Goal: Task Accomplishment & Management: Use online tool/utility

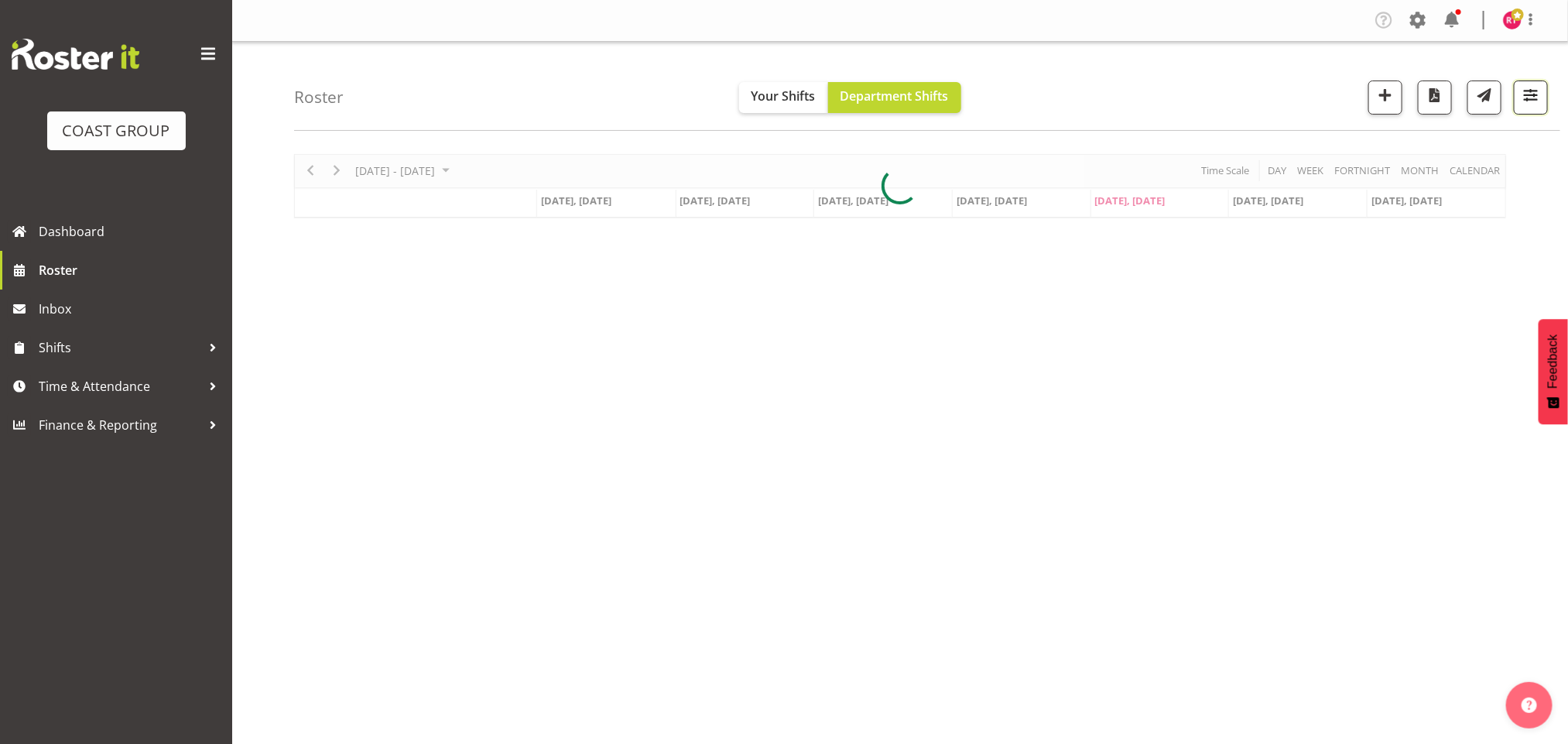
click at [1525, 90] on span "button" at bounding box center [1531, 95] width 20 height 20
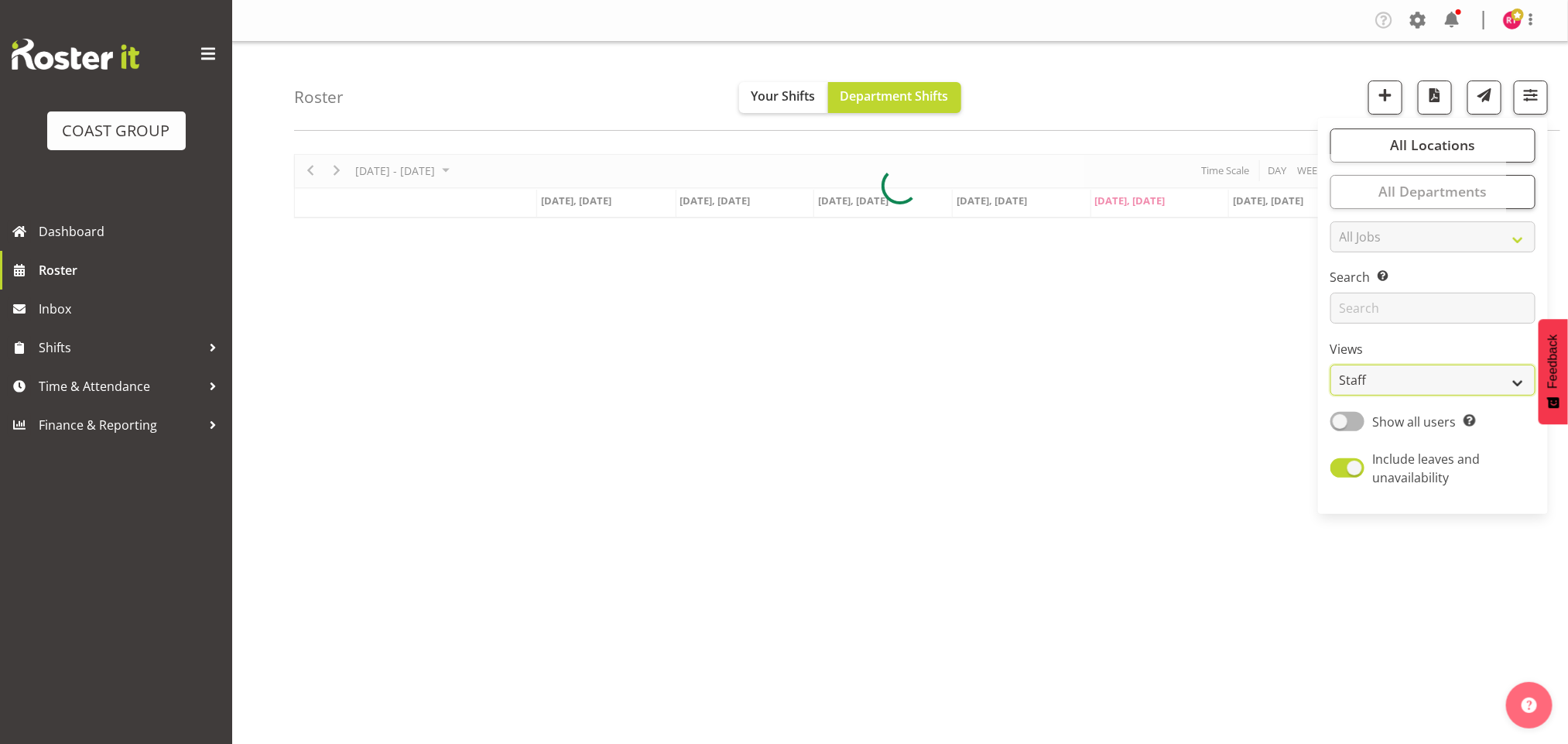
click at [1444, 391] on select "Staff Role Shift - Horizontal Shift - Vertical Staff - Location" at bounding box center [1433, 380] width 205 height 31
select select "shift"
click at [1330, 365] on select "Staff Role Shift - Horizontal Shift - Vertical Staff - Location" at bounding box center [1433, 380] width 205 height 31
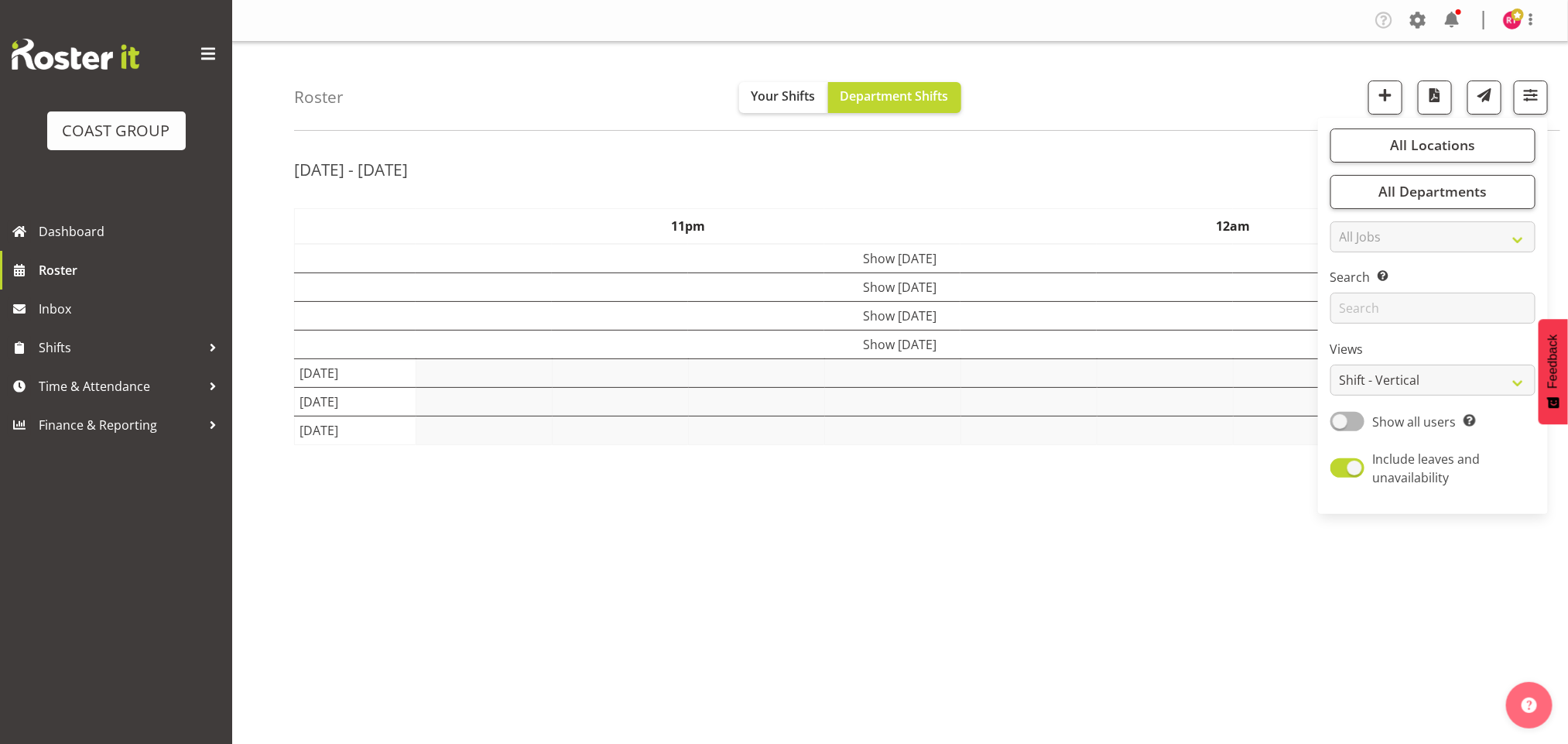
click at [1192, 158] on div "[DATE] - [DATE]" at bounding box center [901, 171] width 1213 height 35
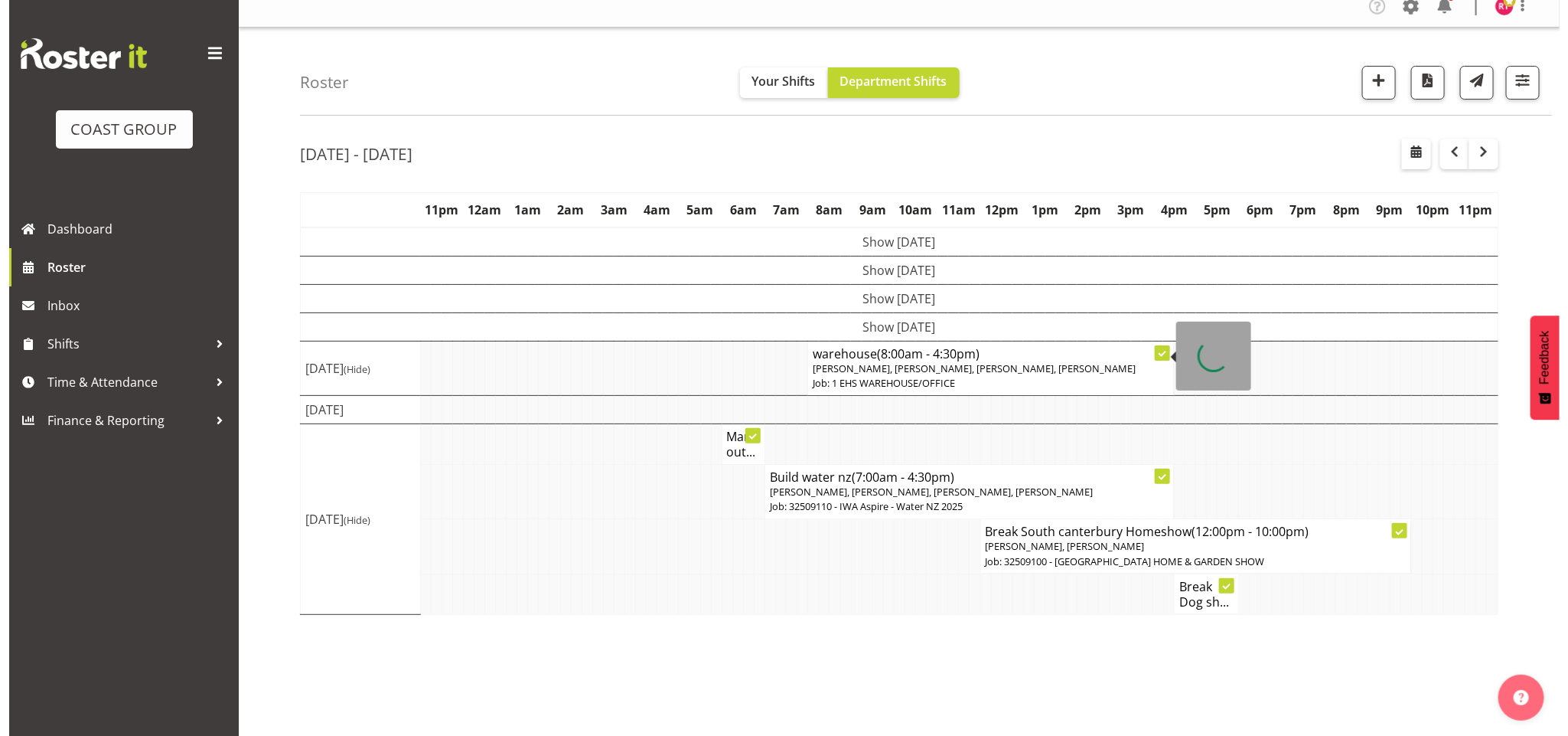
scroll to position [17, 0]
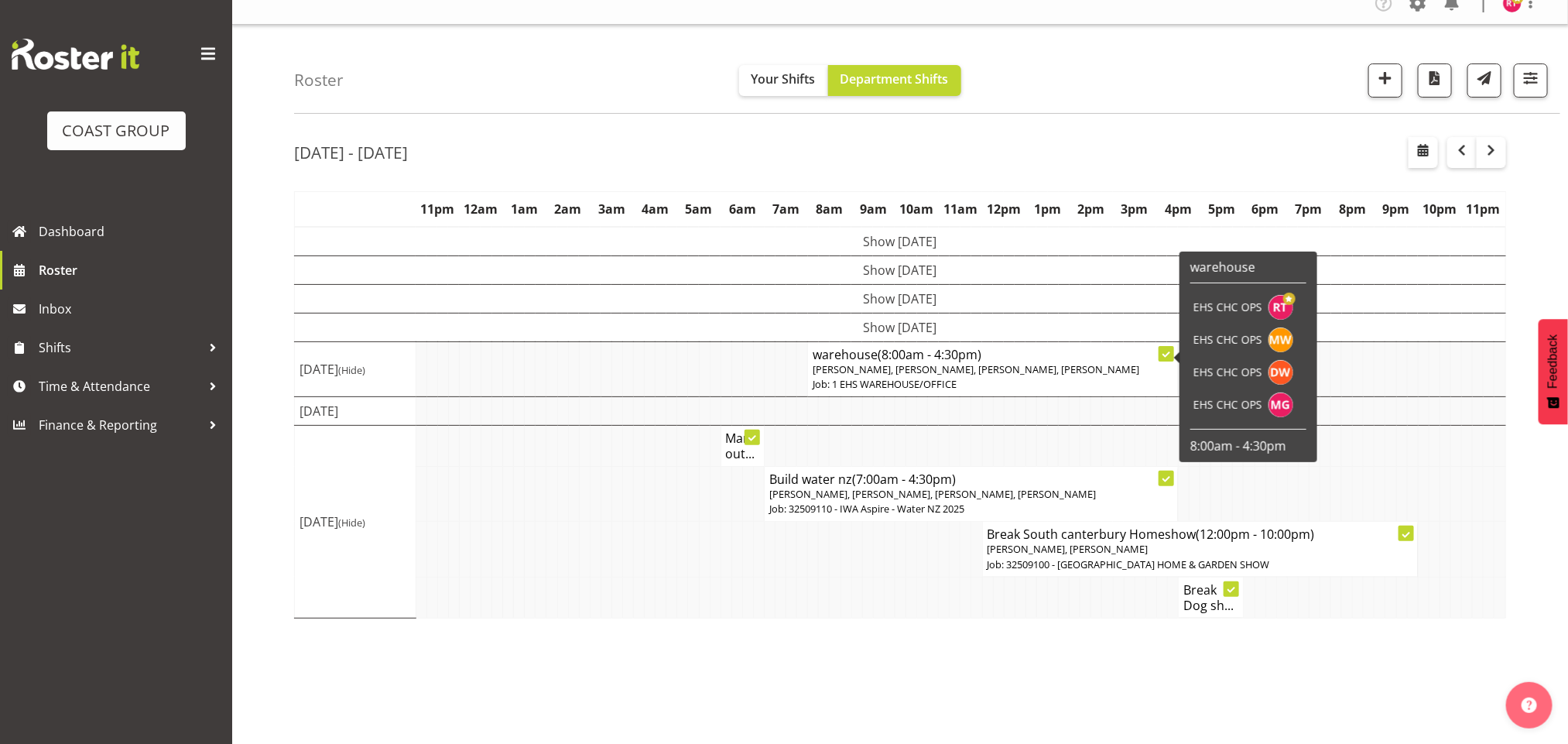
click at [862, 365] on span "[PERSON_NAME], [PERSON_NAME], [PERSON_NAME], [PERSON_NAME]" at bounding box center [976, 369] width 327 height 14
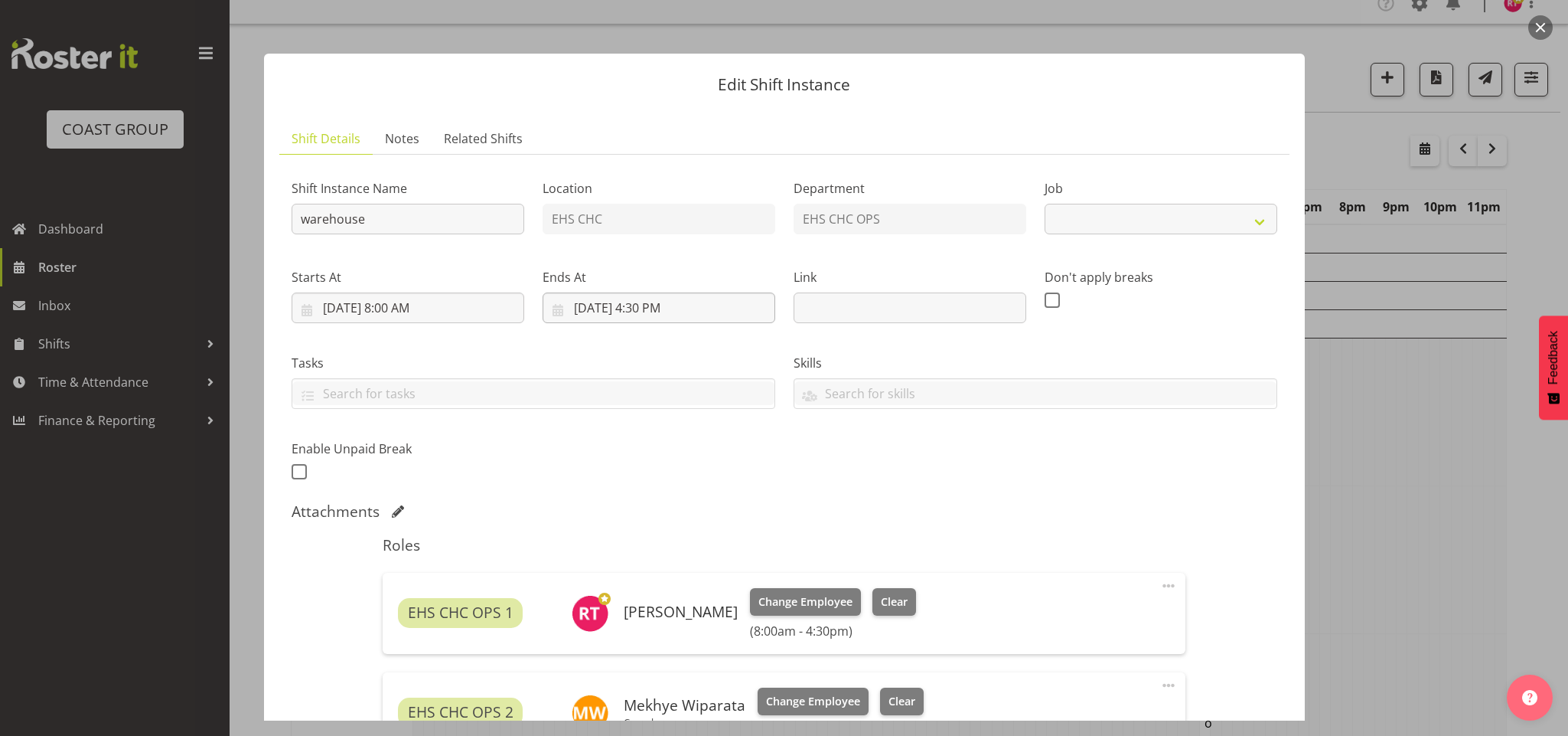
select select "69"
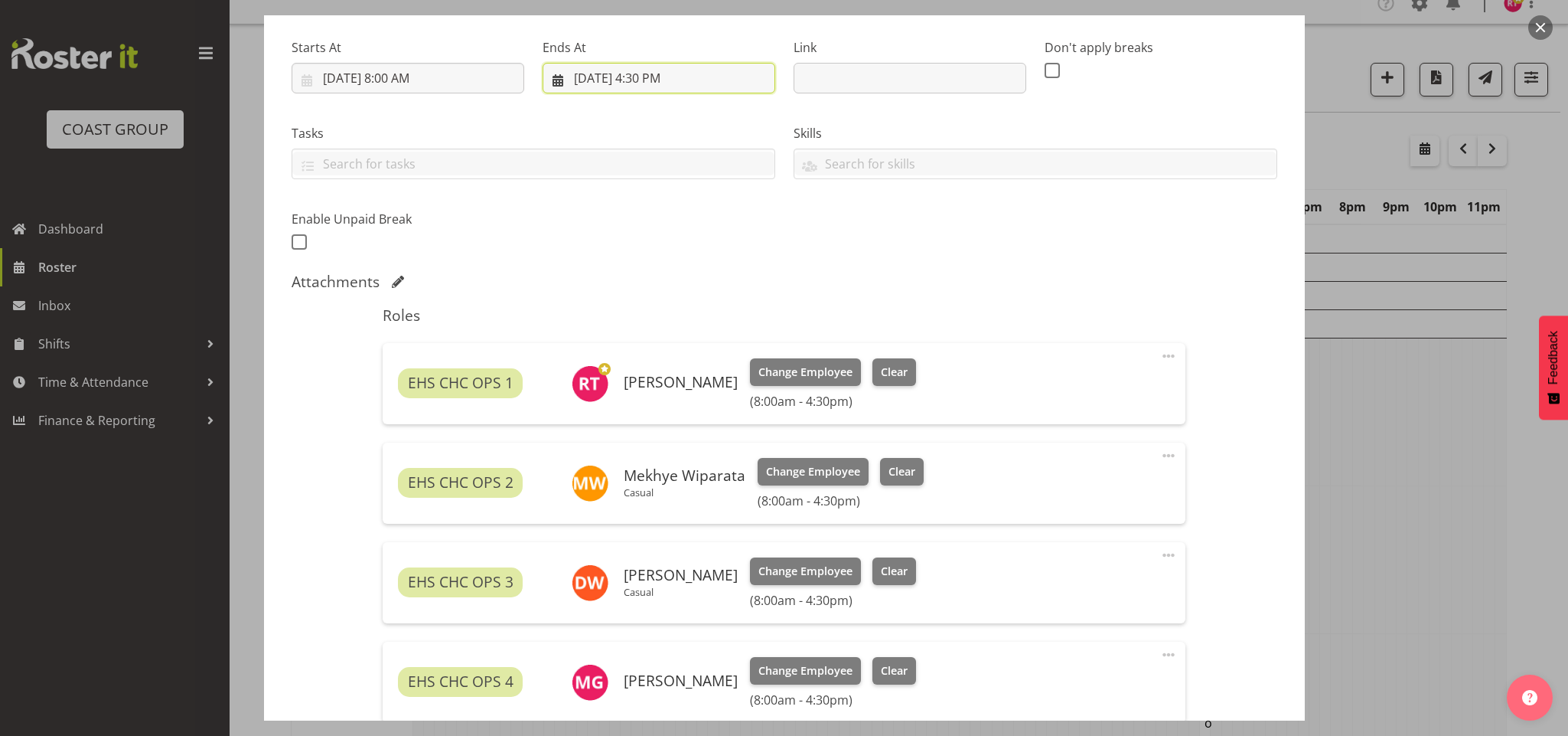
click at [636, 76] on input "[DATE] 4:30 PM" at bounding box center [660, 78] width 233 height 31
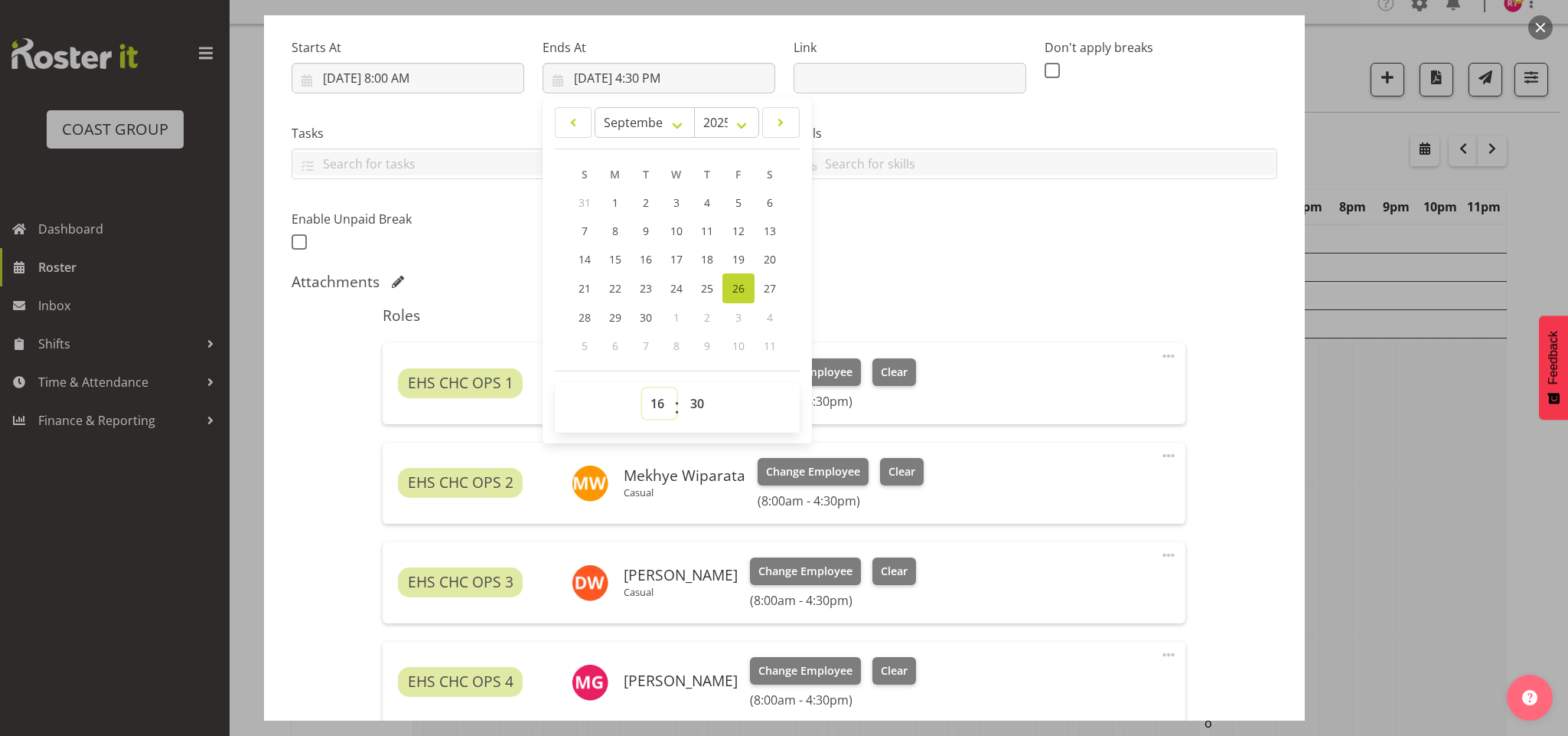
click at [650, 409] on select "00 01 02 03 04 05 06 07 08 09 10 11 12 13 14 15 16 17 18 19 20 21 22 23" at bounding box center [659, 403] width 35 height 31
select select "18"
click at [642, 390] on select "00 01 02 03 04 05 06 07 08 09 10 11 12 13 14 15 16 17 18 19 20 21 22 23" at bounding box center [659, 403] width 35 height 31
type input "[DATE] 6:30 PM"
click at [935, 253] on div "Shift Instance Name warehouse Location EHS CHC Department EHS CHC OPS Job Creat…" at bounding box center [784, 95] width 1004 height 336
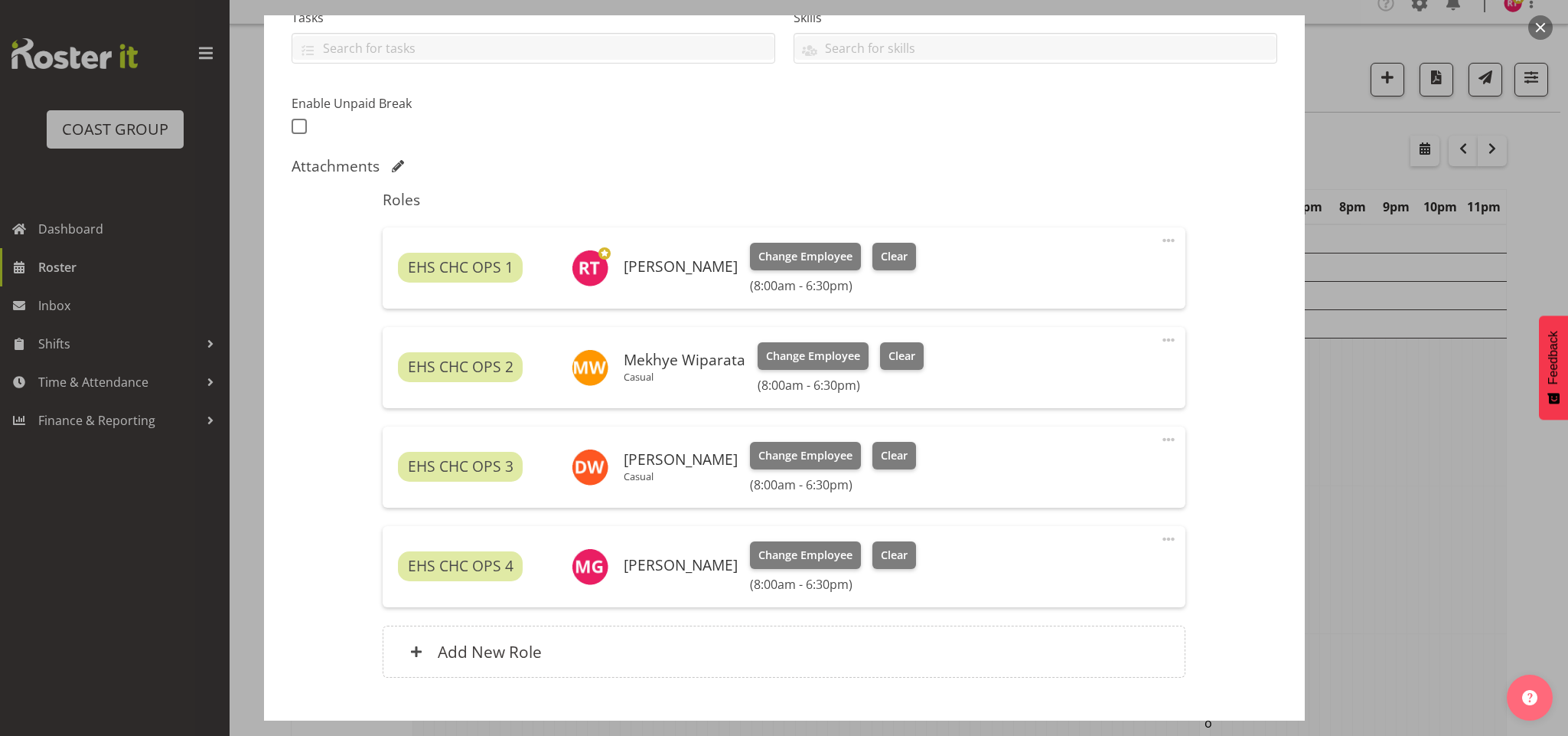
scroll to position [440, 0]
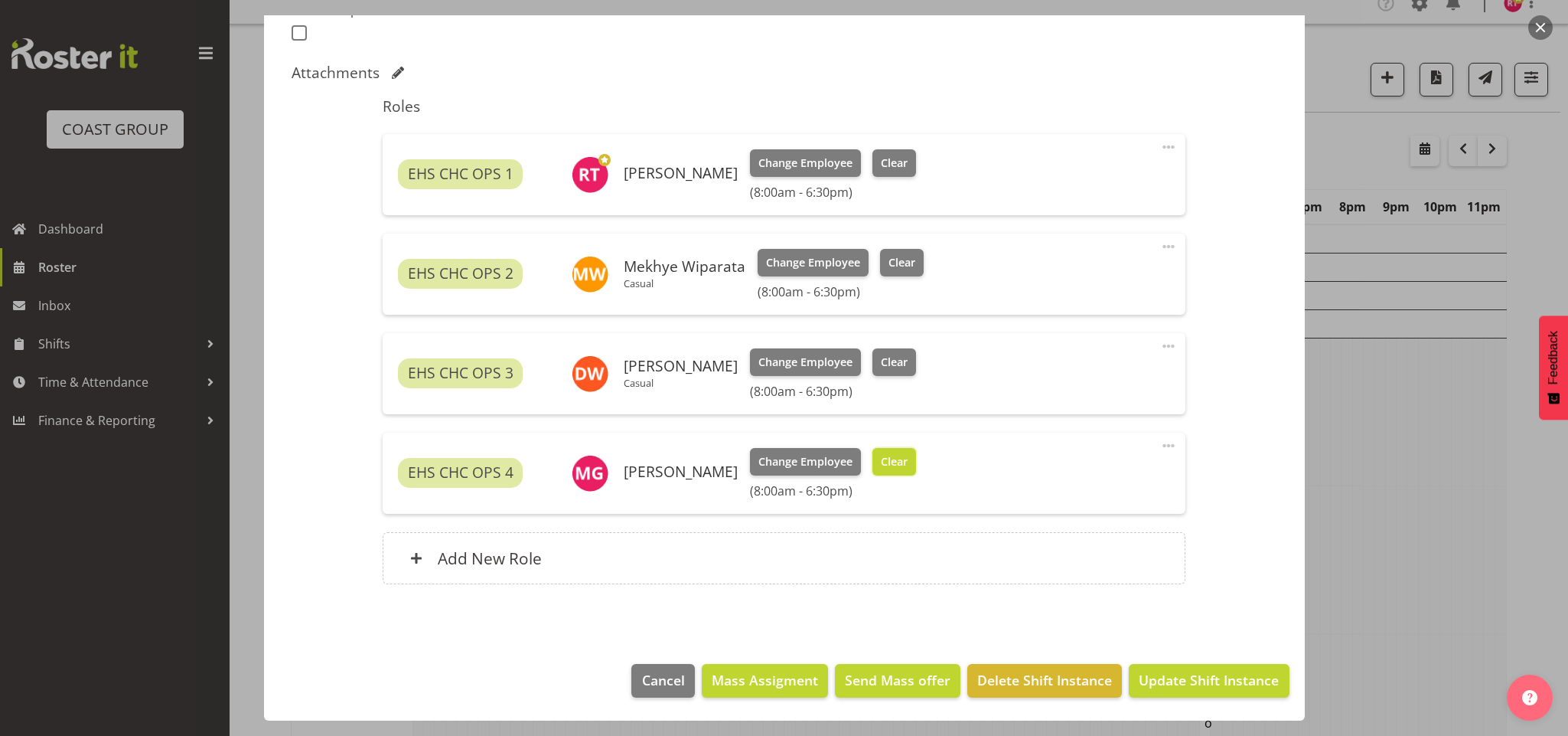
click at [903, 462] on span "Clear" at bounding box center [894, 462] width 27 height 17
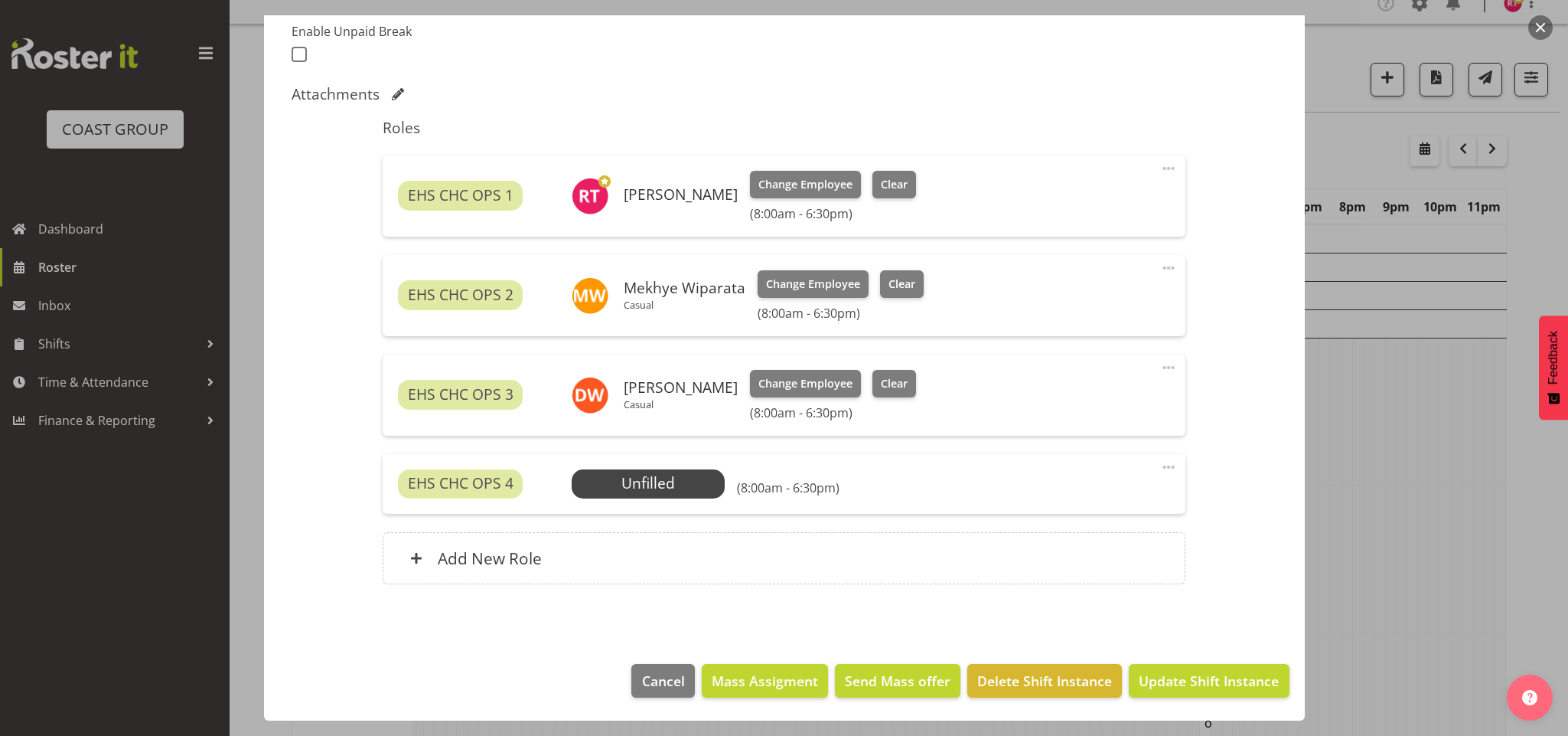
click at [1159, 462] on span at bounding box center [1169, 467] width 19 height 19
click at [1078, 549] on link "Delete" at bounding box center [1104, 556] width 147 height 27
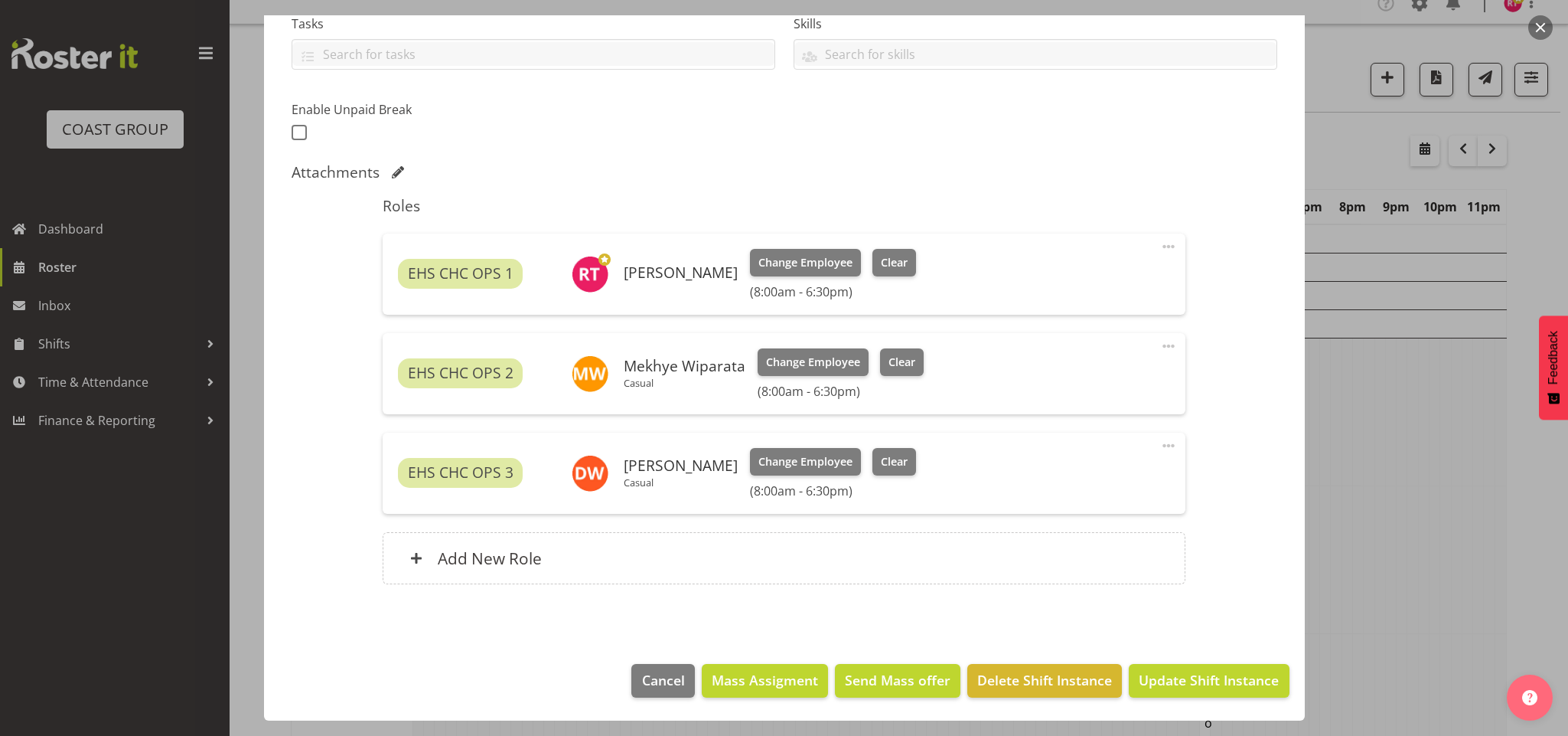
click at [1159, 343] on span at bounding box center [1169, 346] width 19 height 19
click at [1089, 377] on link "Edit" at bounding box center [1104, 379] width 147 height 27
select select "8"
select select "2025"
select select "18"
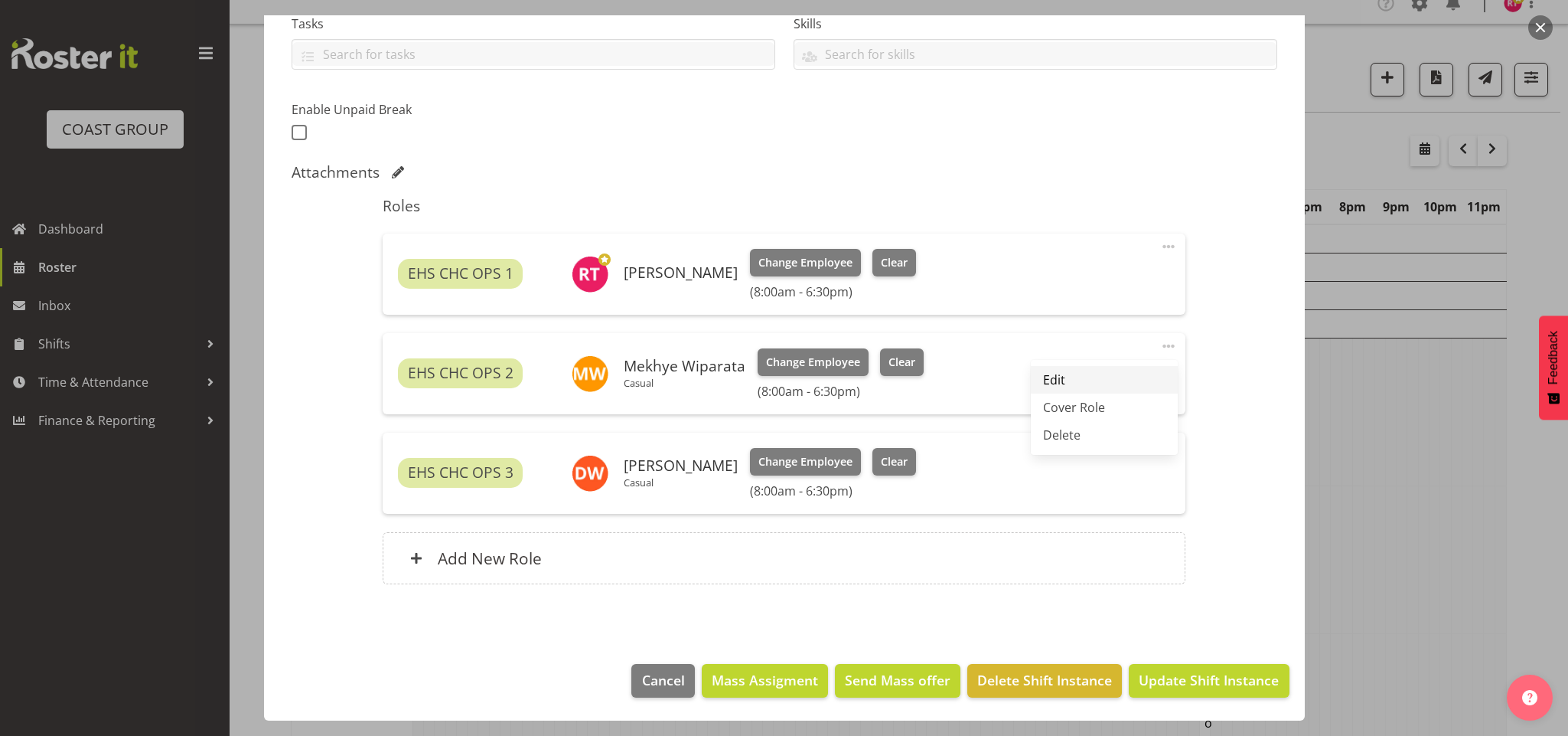
select select "30"
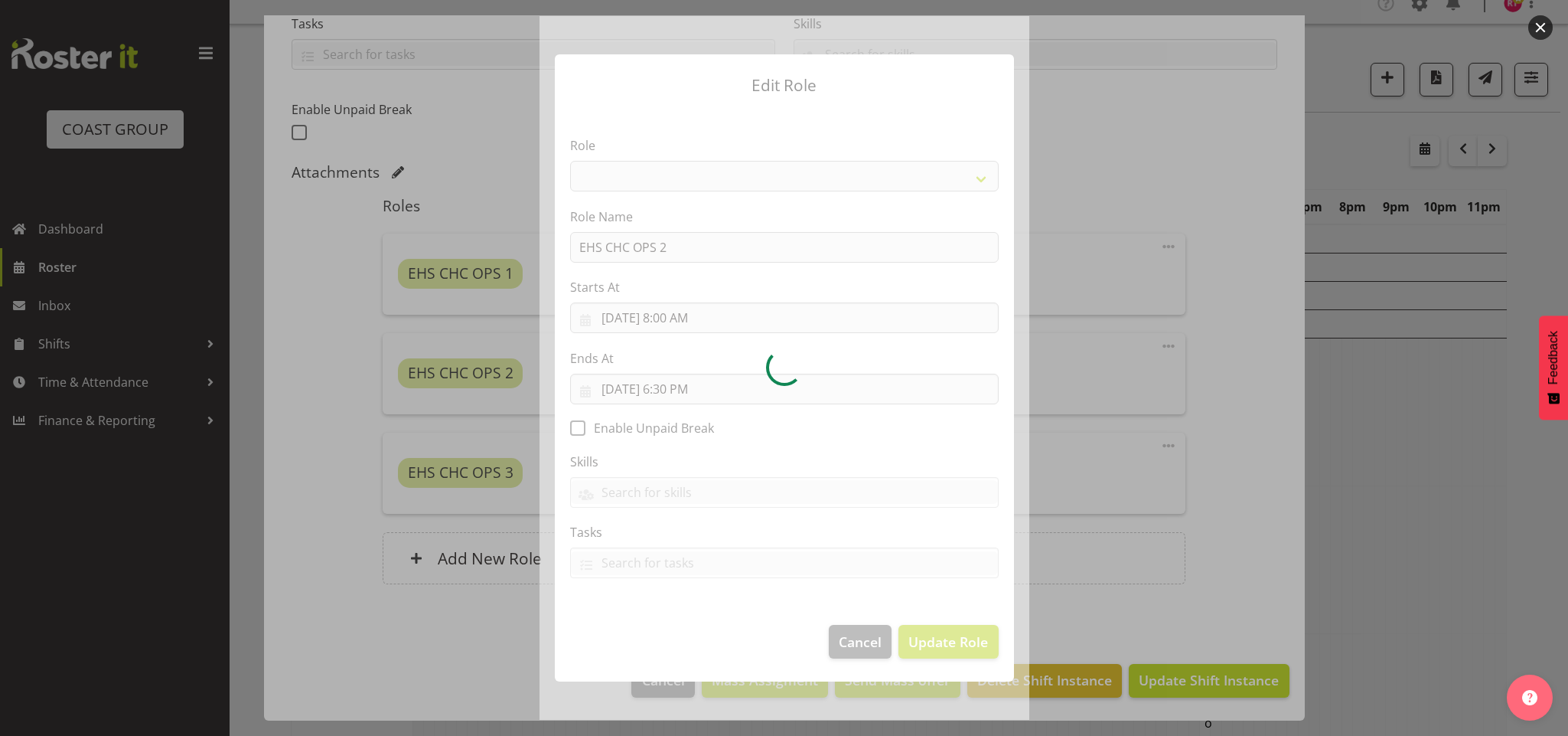
select select "192"
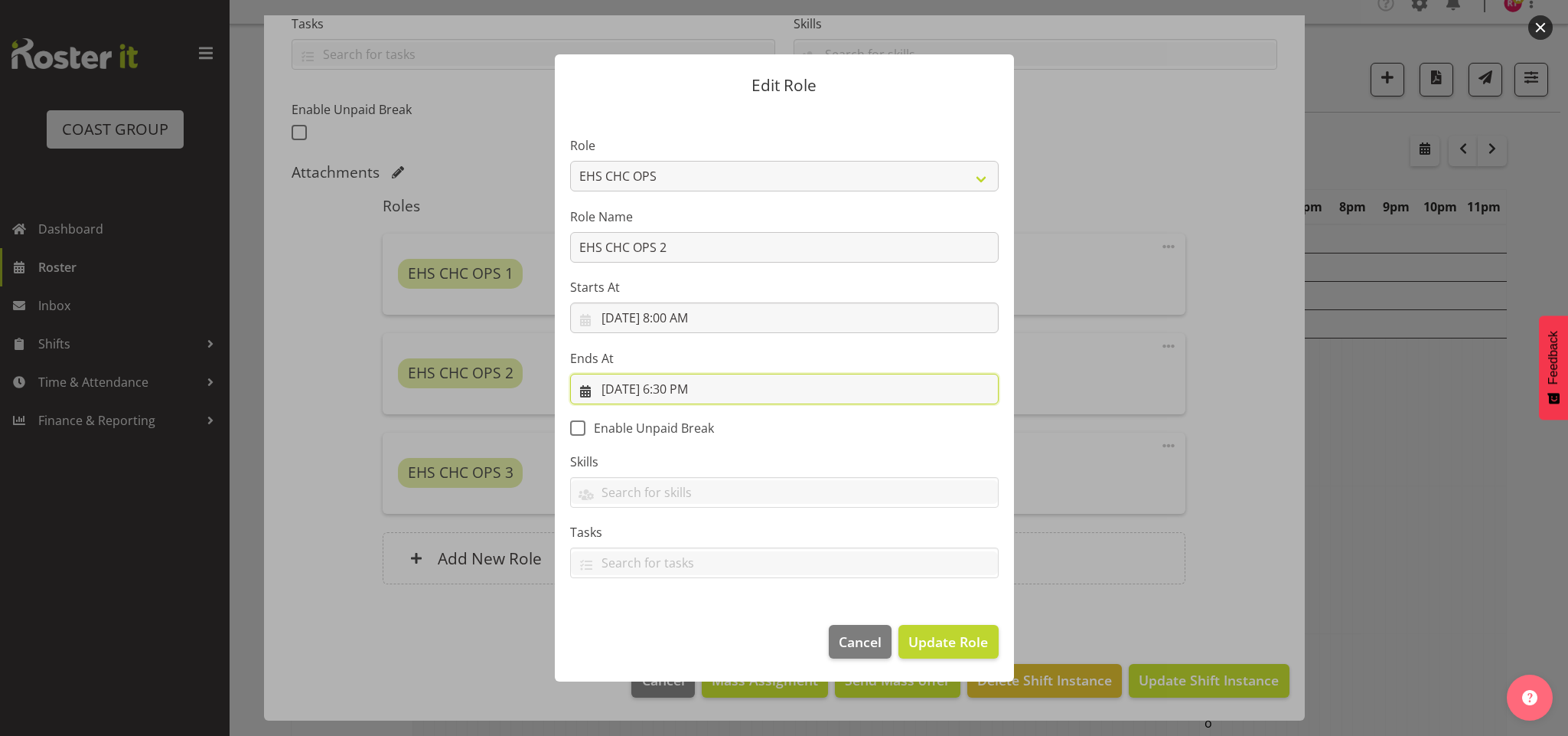
click at [669, 389] on input "[DATE] 6:30 PM" at bounding box center [784, 388] width 428 height 31
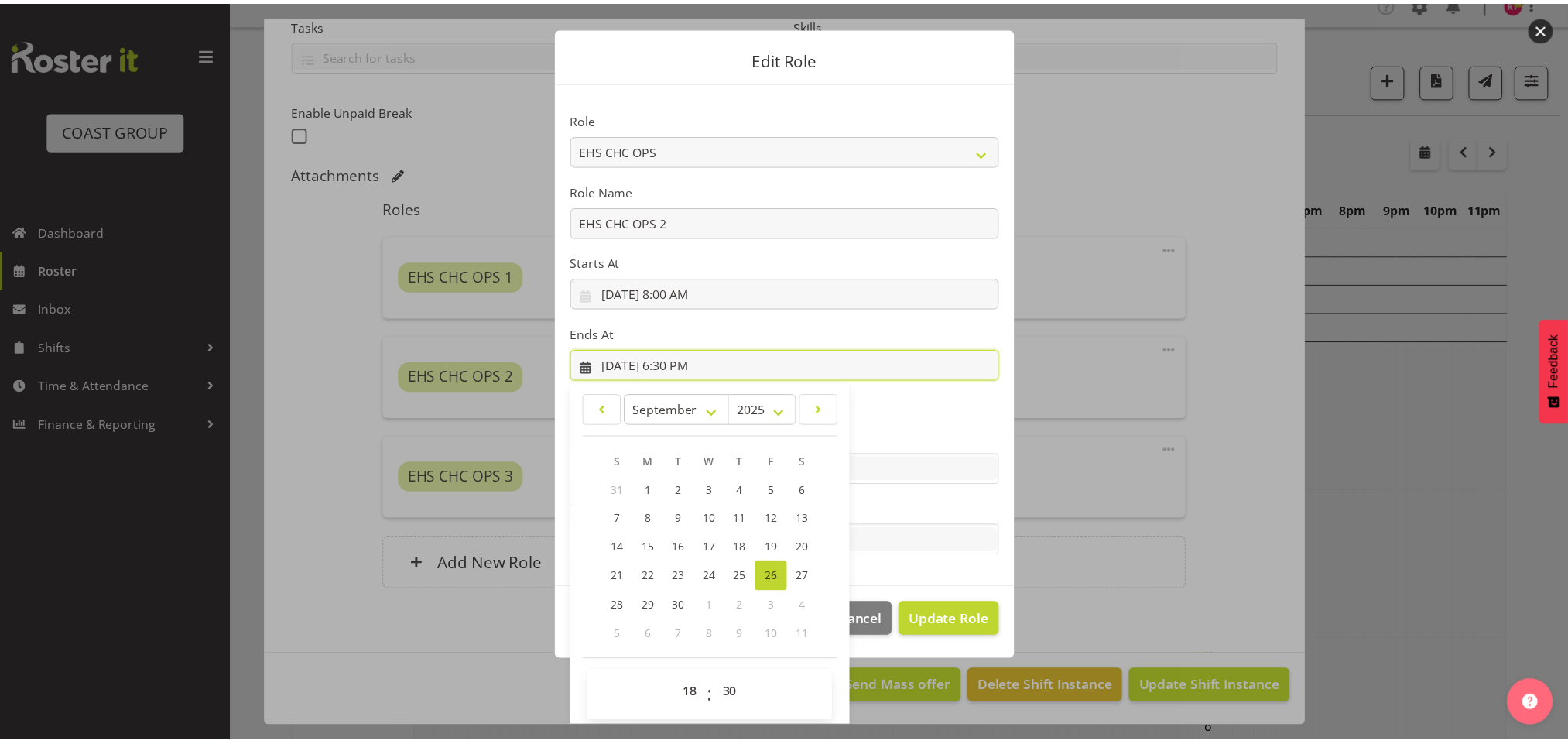
scroll to position [35, 0]
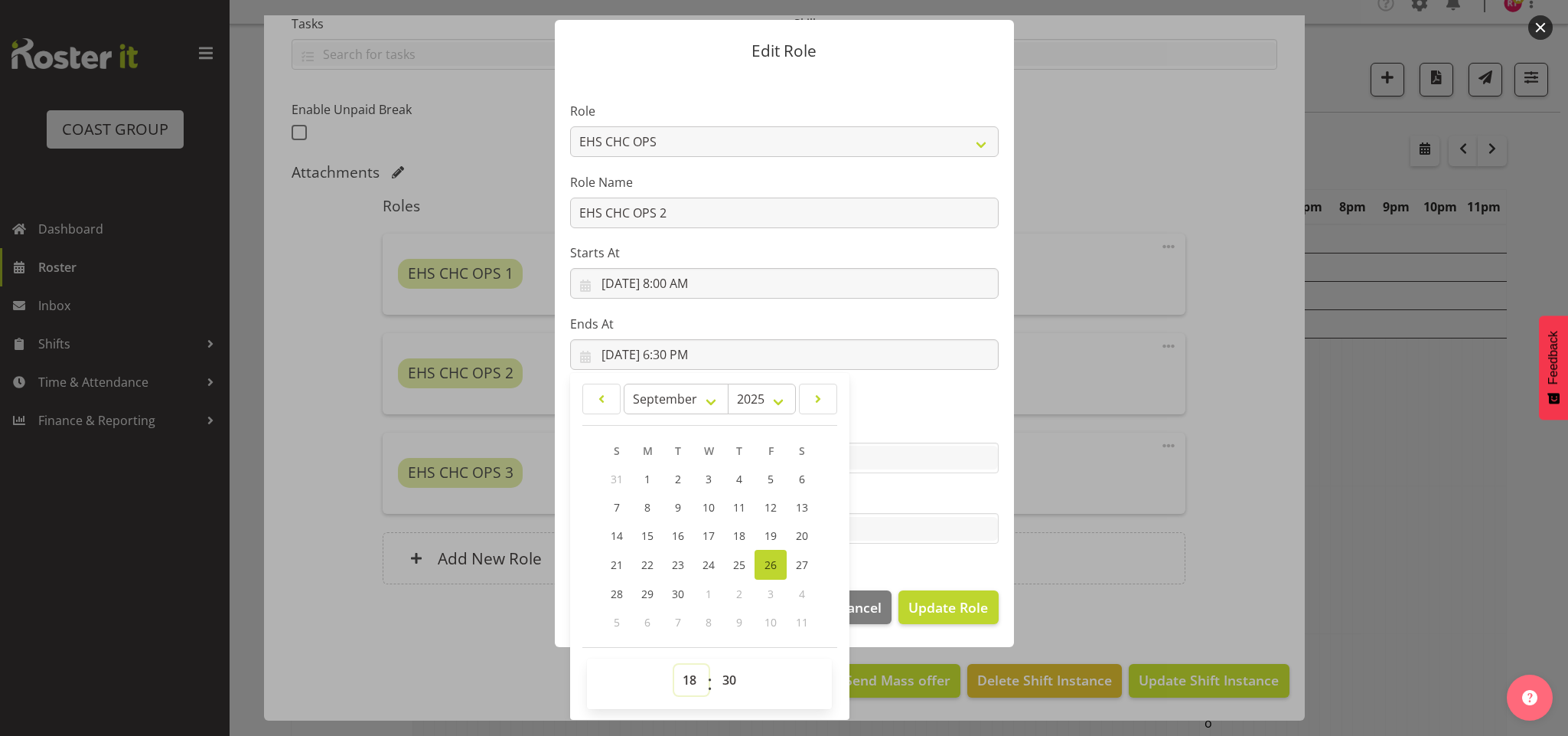
click at [685, 674] on select "00 01 02 03 04 05 06 07 08 09 10 11 12 13 14 15 16 17 18 19 20 21 22 23" at bounding box center [691, 680] width 35 height 31
select select "17"
click at [675, 665] on select "00 01 02 03 04 05 06 07 08 09 10 11 12 13 14 15 16 17 18 19 20 21 22 23" at bounding box center [691, 680] width 35 height 31
type input "[DATE] 5:30 PM"
click at [938, 607] on span "Update Role" at bounding box center [948, 606] width 80 height 20
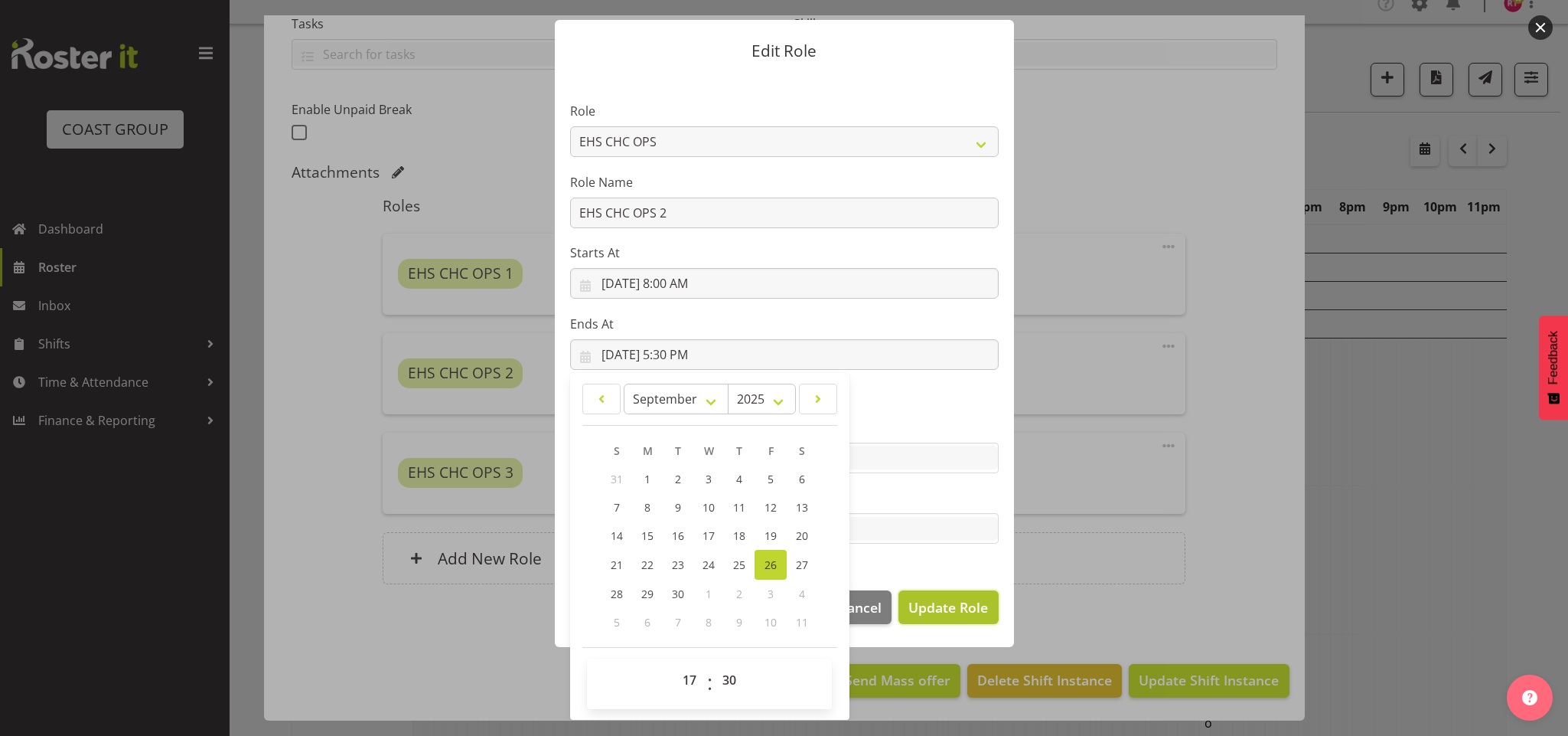
select select
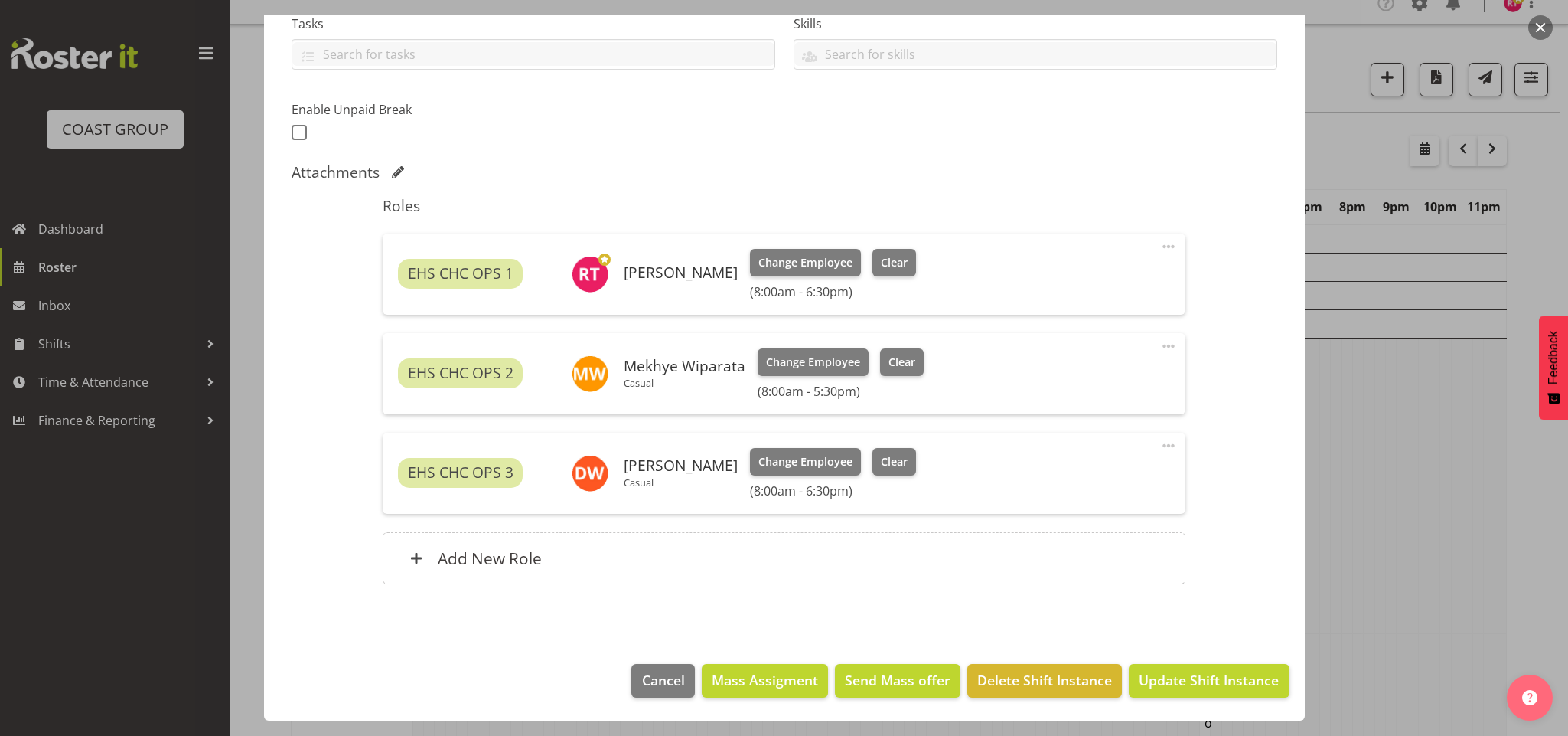
scroll to position [32, 0]
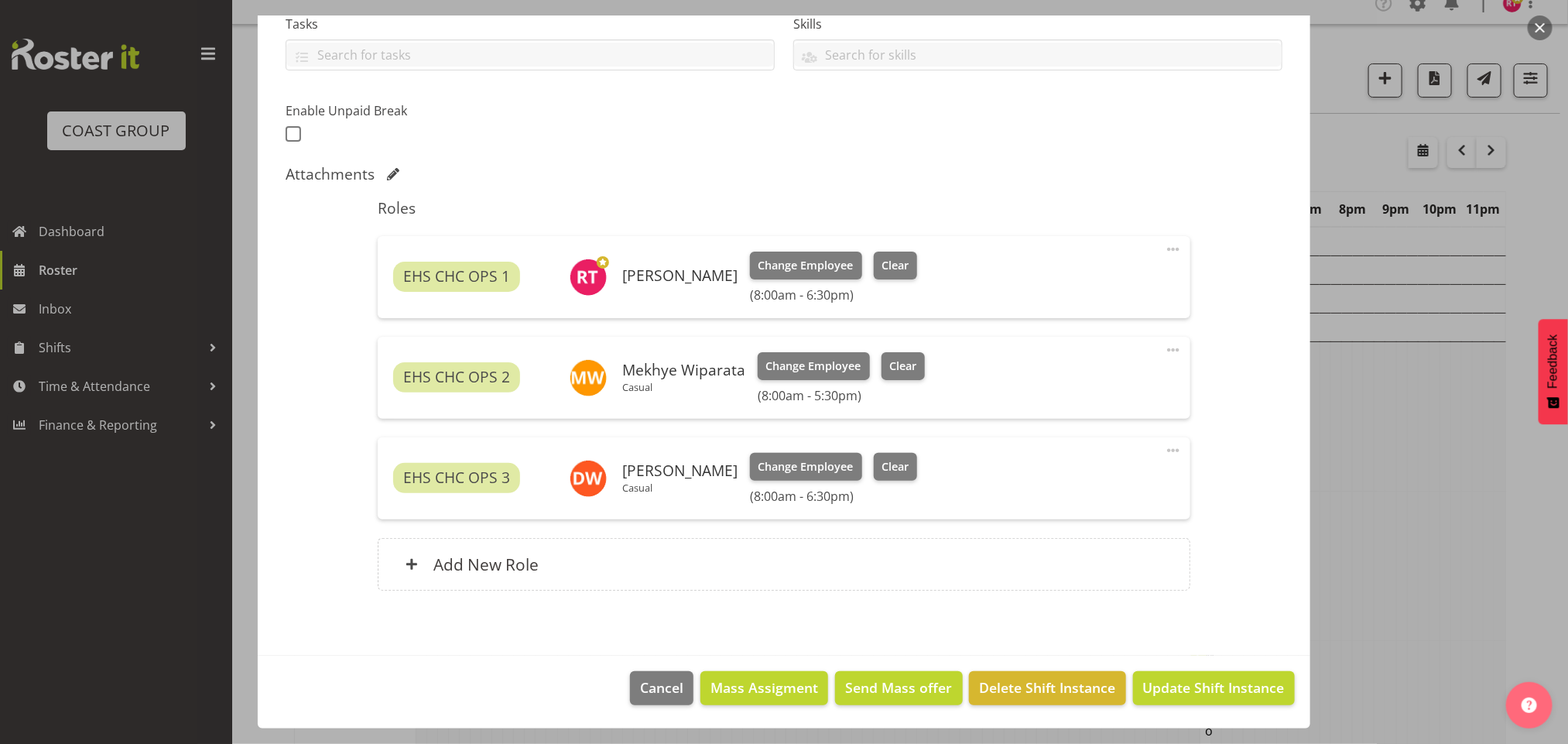
click at [1164, 448] on span at bounding box center [1174, 450] width 19 height 19
click at [1089, 476] on link "Edit" at bounding box center [1108, 484] width 148 height 28
select select "8"
select select "2025"
select select "18"
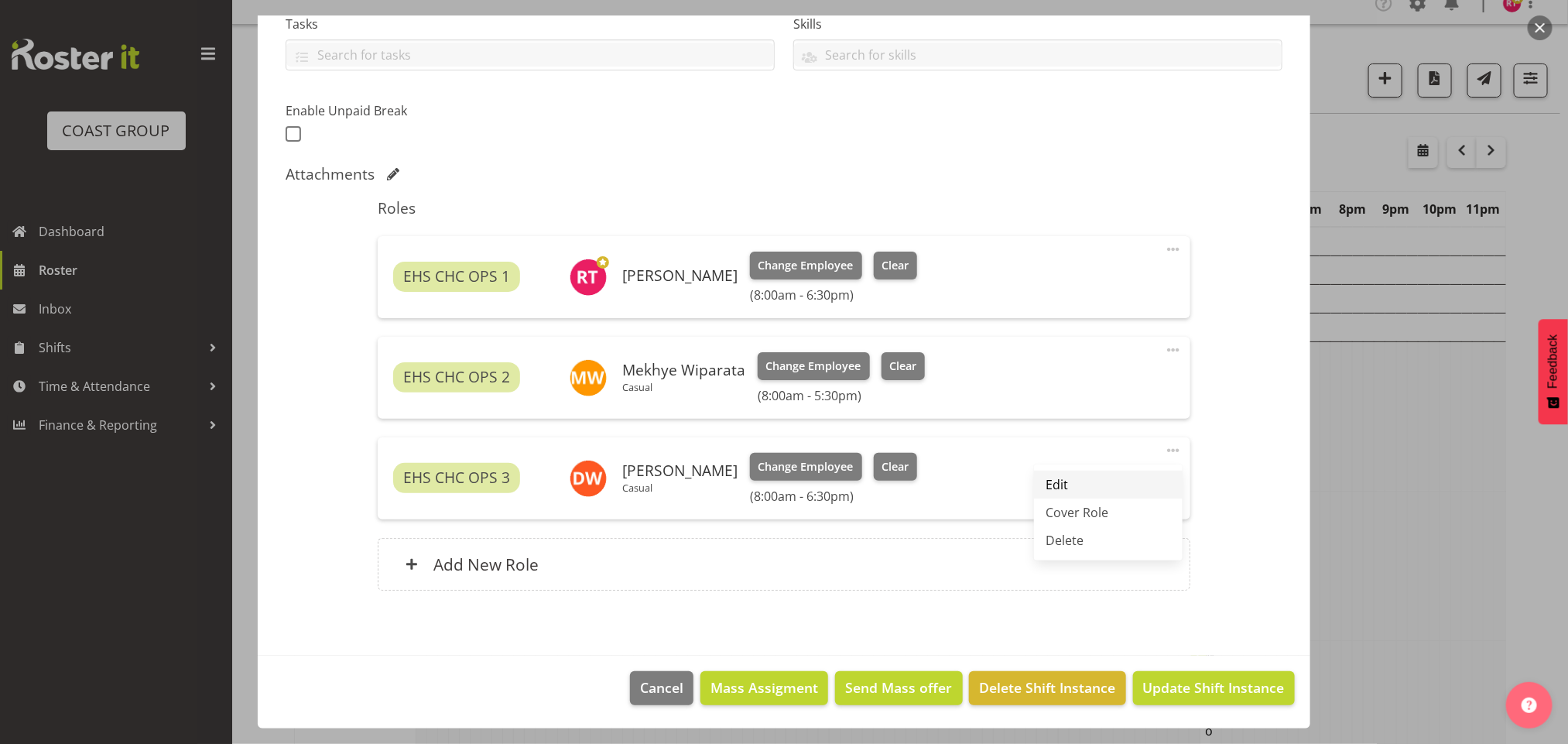
select select "30"
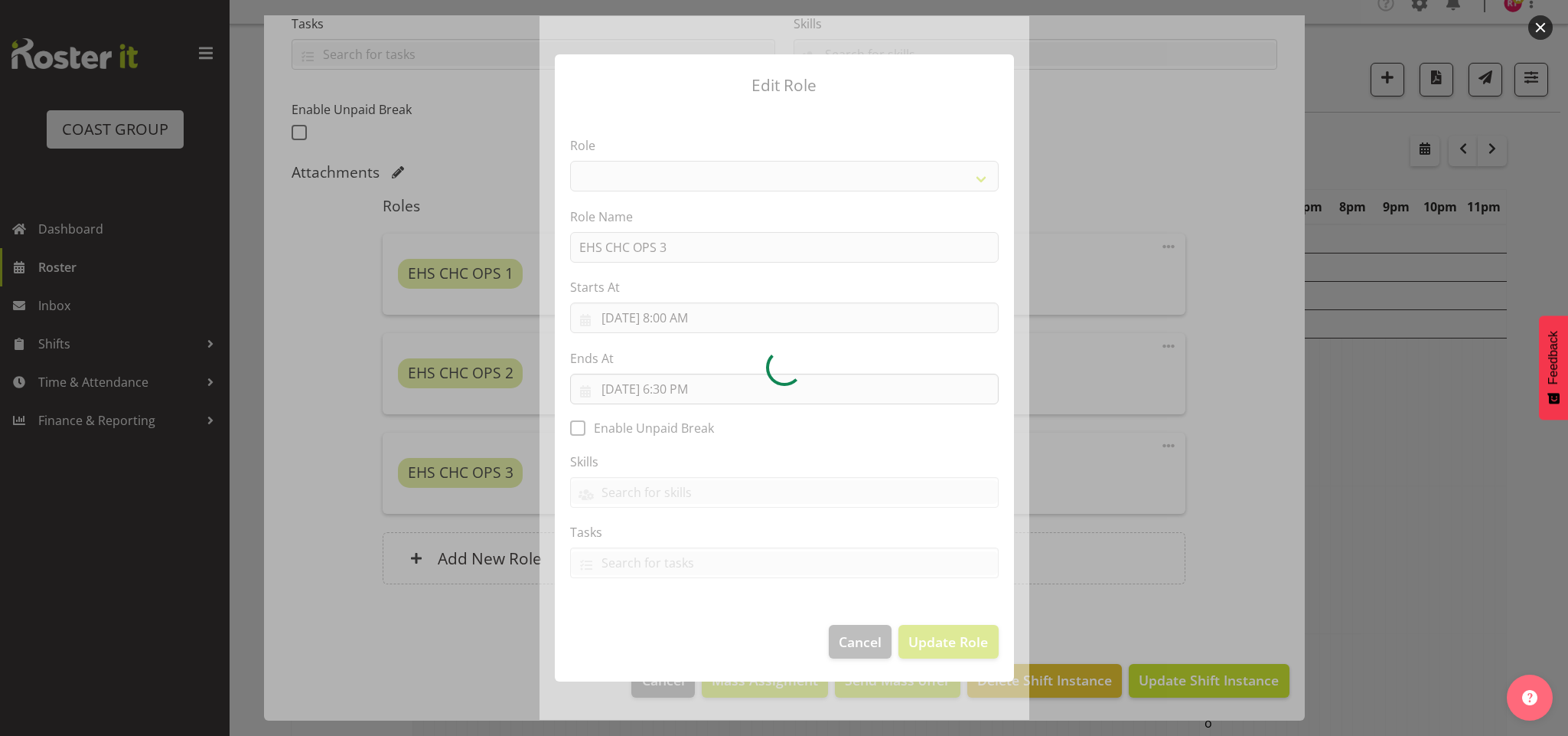
select select "192"
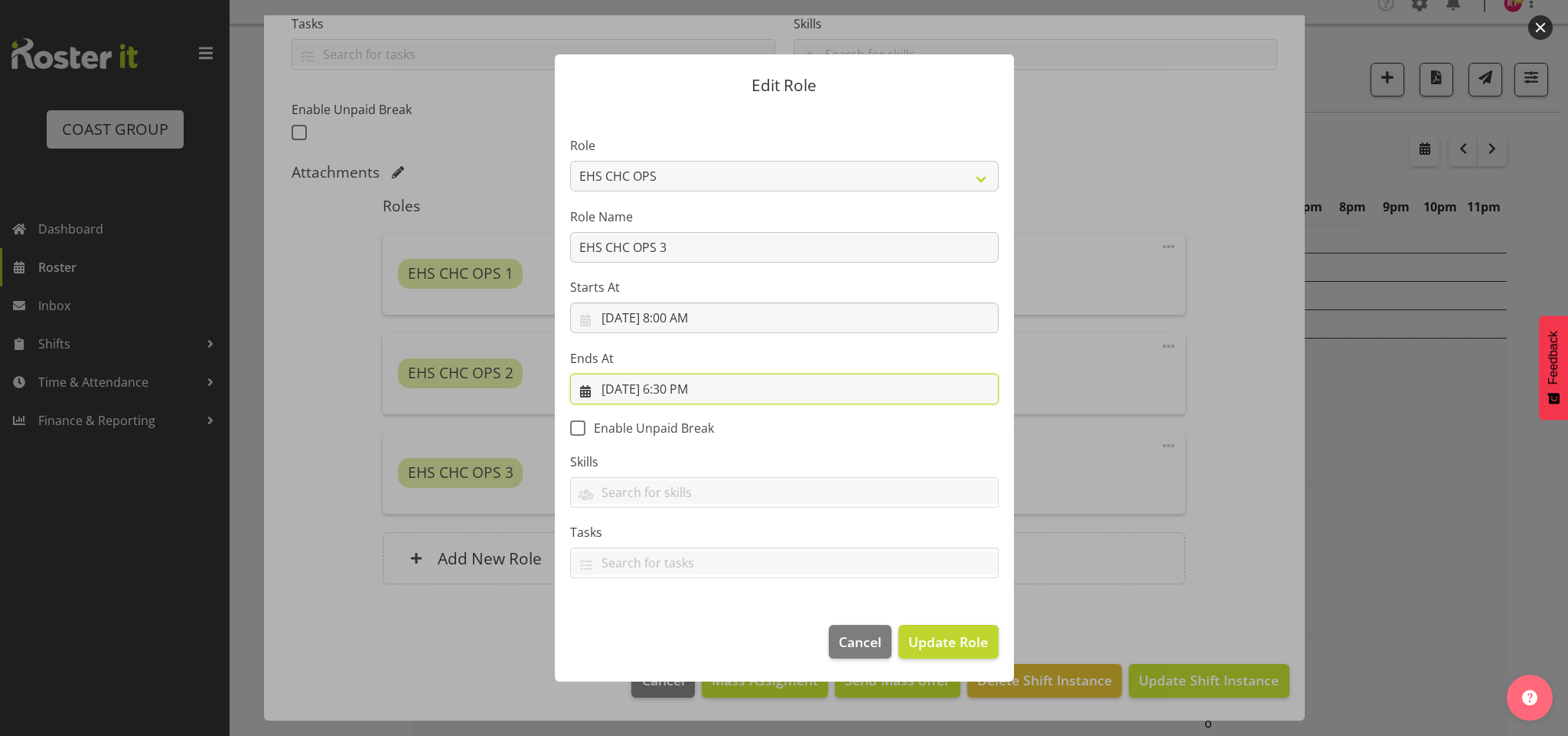
click at [671, 390] on input "[DATE] 6:30 PM" at bounding box center [784, 388] width 428 height 31
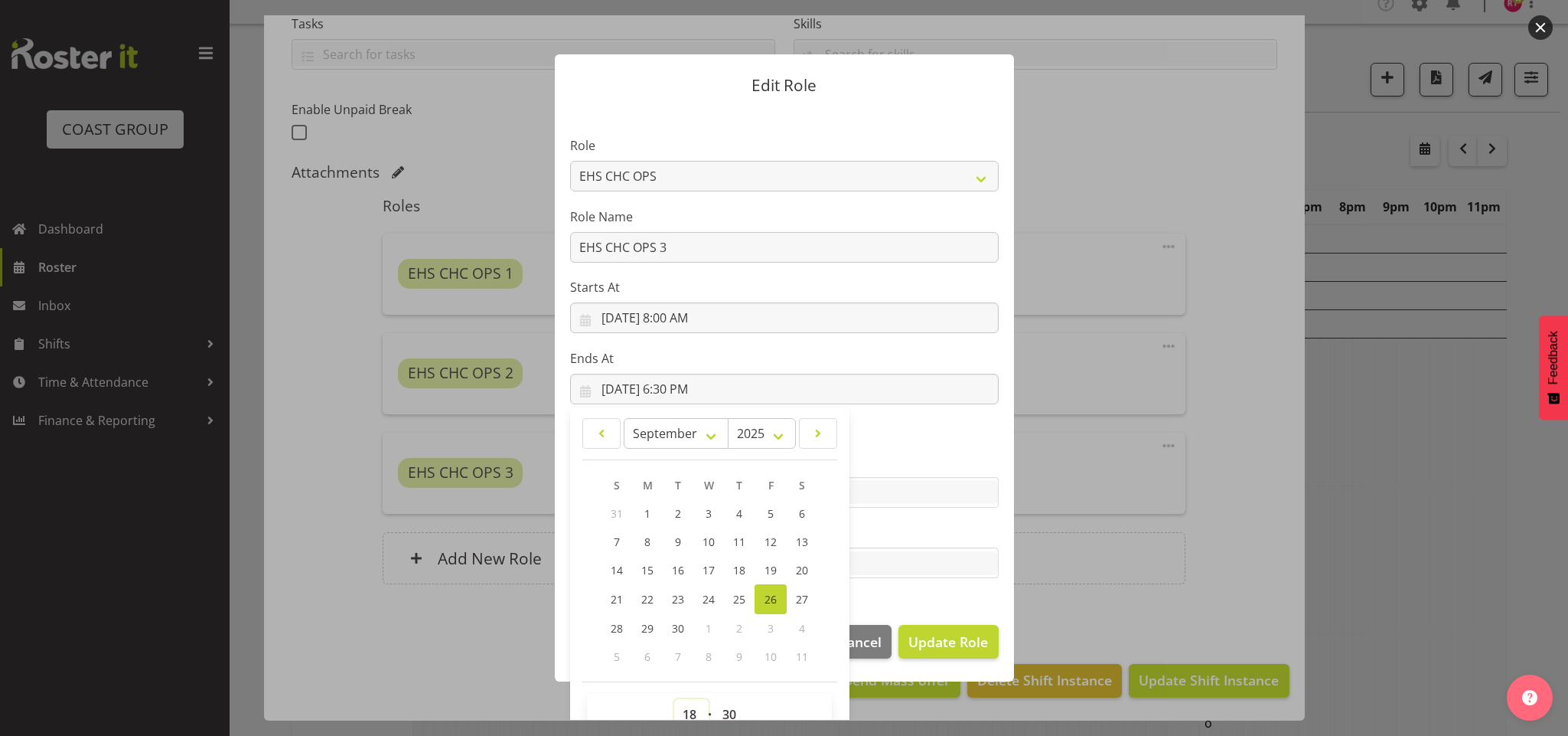
click at [687, 704] on select "00 01 02 03 04 05 06 07 08 09 10 11 12 13 14 15 16 17 18 19 20 21 22 23" at bounding box center [691, 714] width 35 height 31
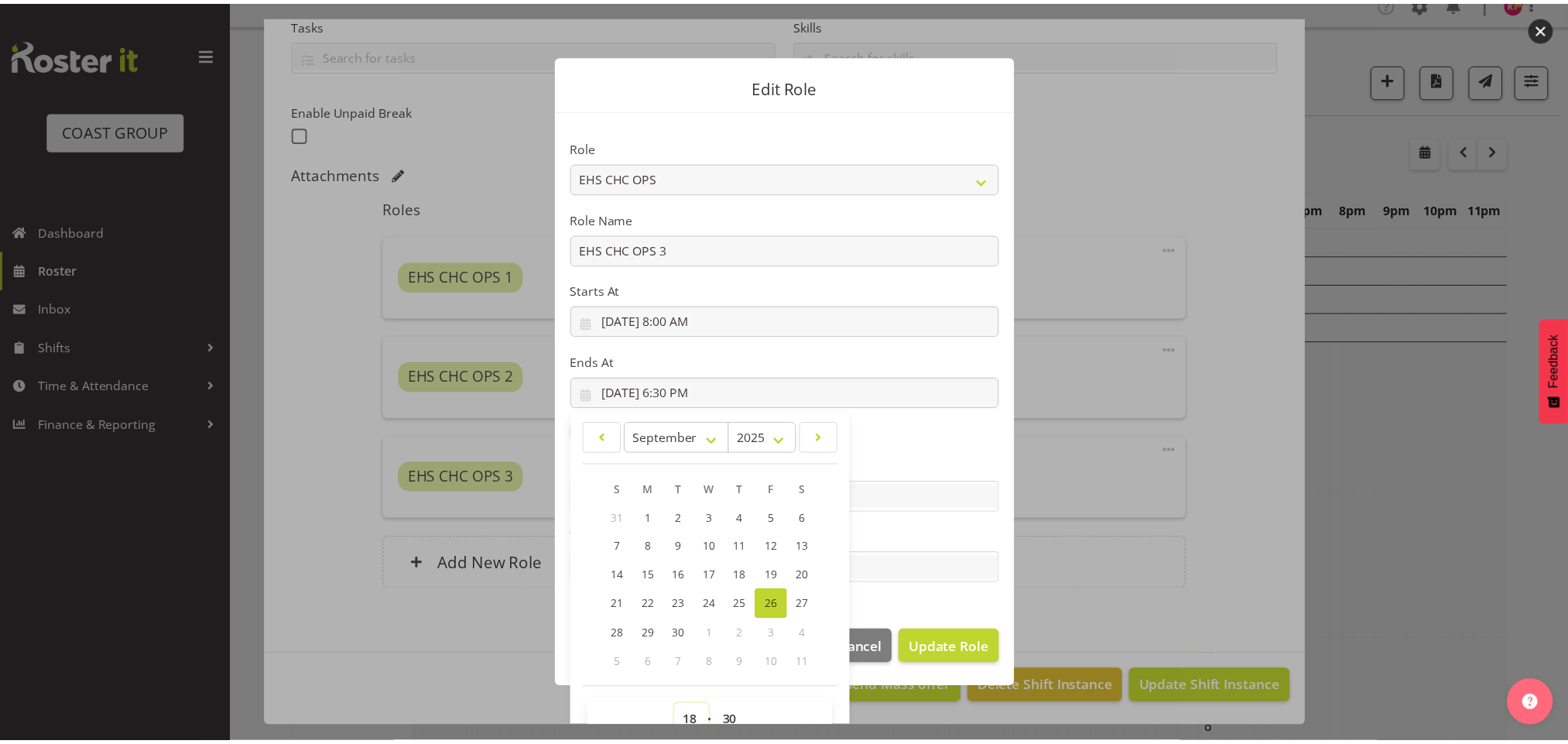
scroll to position [10, 0]
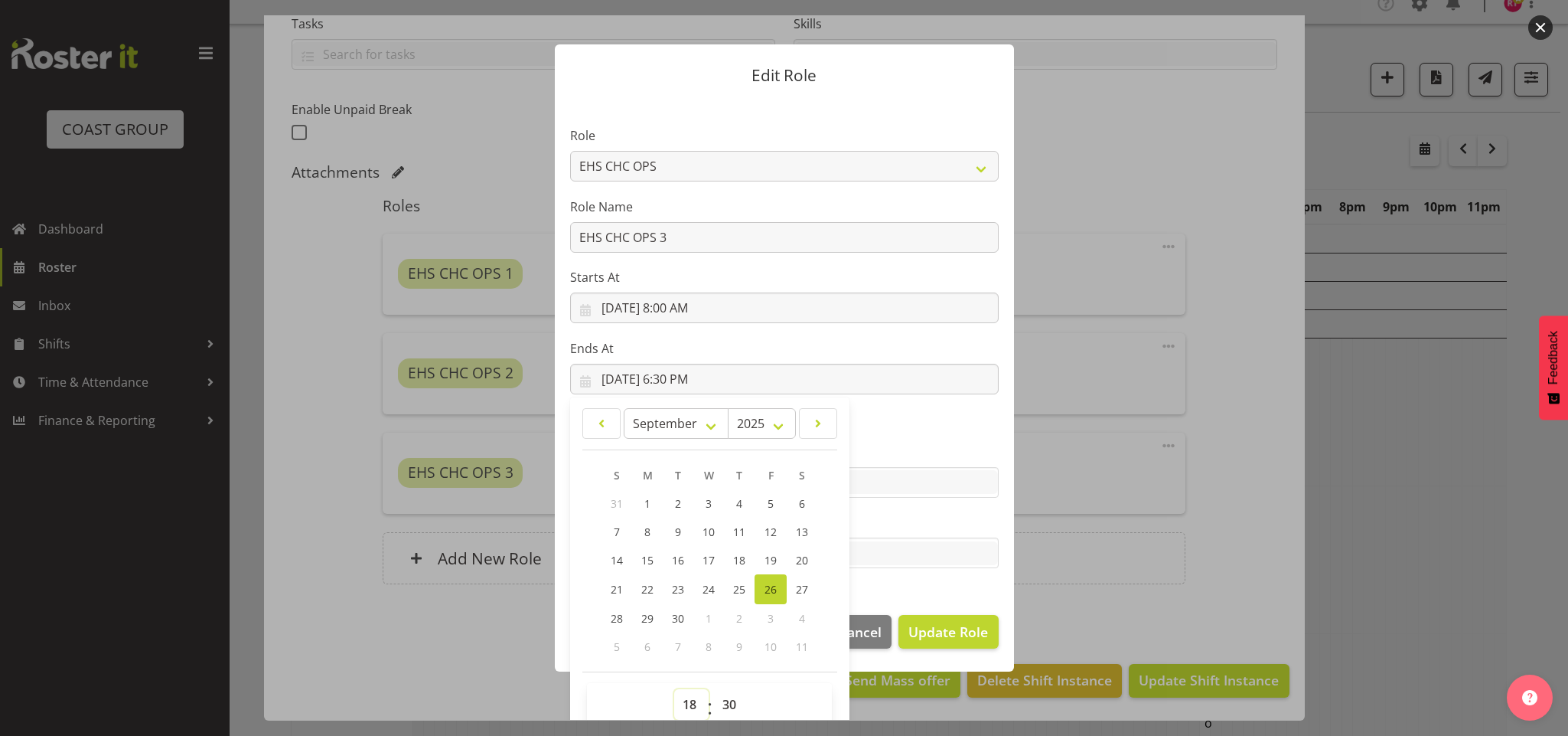
select select "17"
click at [675, 689] on select "00 01 02 03 04 05 06 07 08 09 10 11 12 13 14 15 16 17 18 19 20 21 22 23" at bounding box center [691, 704] width 35 height 31
type input "[DATE] 5:30 PM"
click at [963, 634] on span "Update Role" at bounding box center [948, 631] width 80 height 20
select select
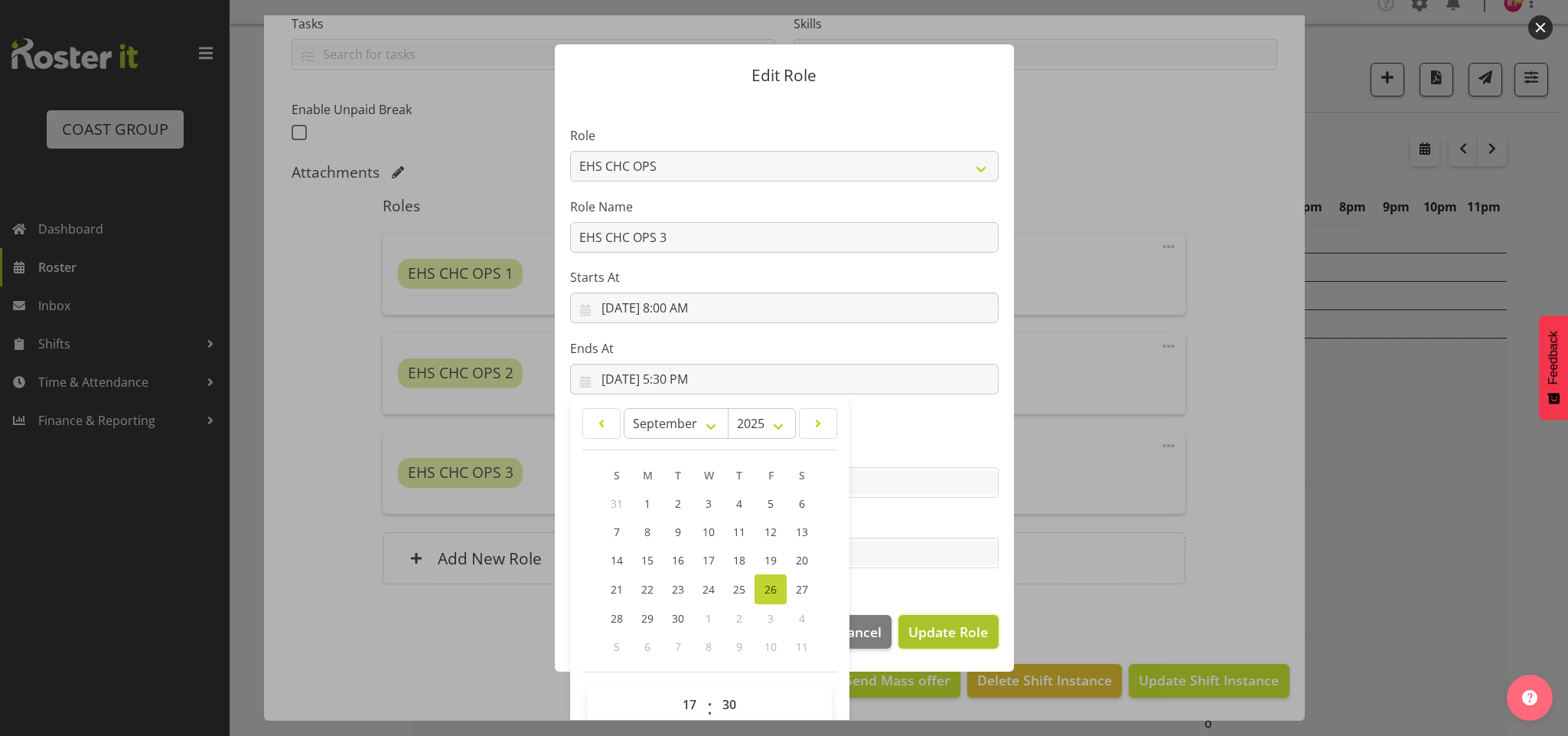
select select
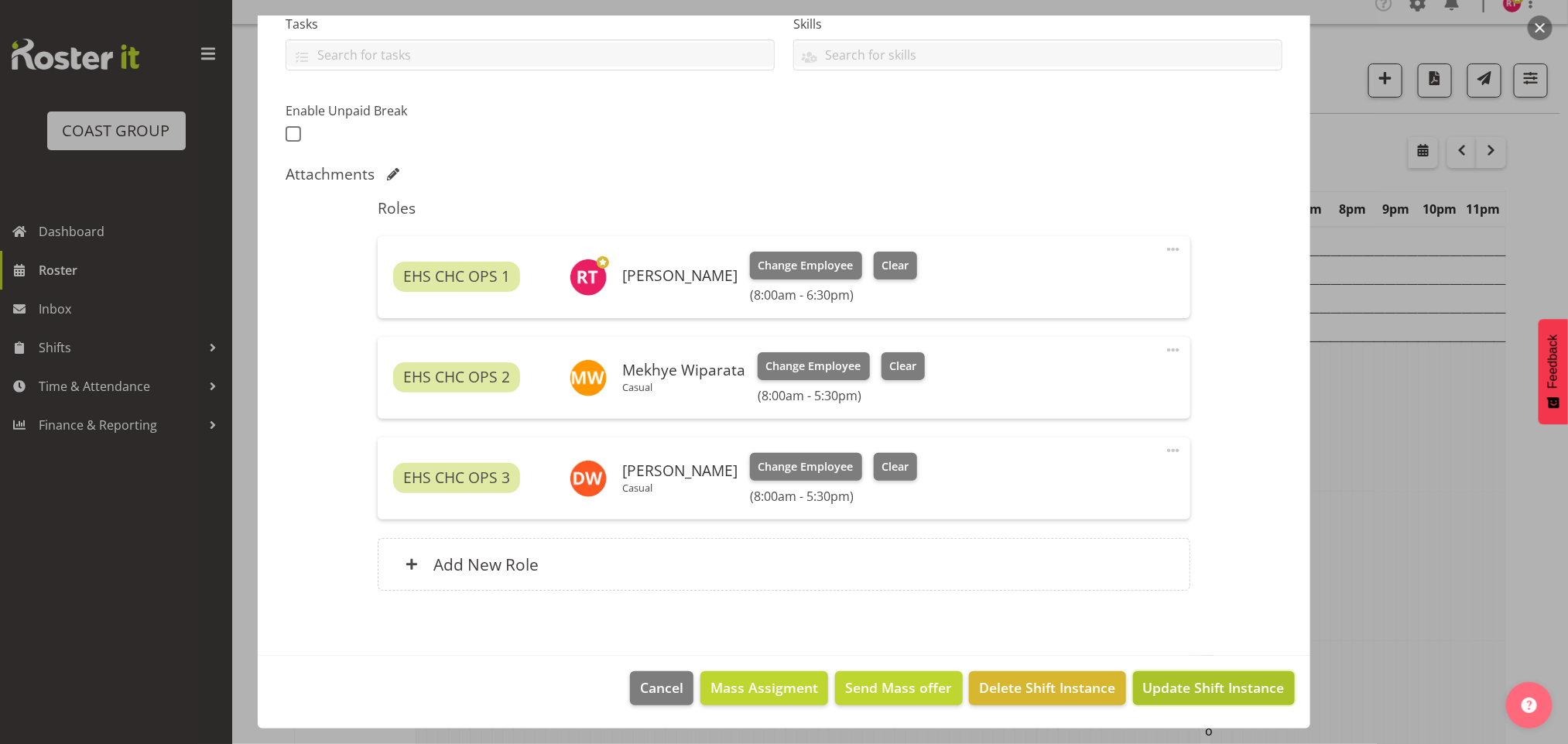
click at [1185, 682] on span "Update Shift Instance" at bounding box center [1214, 687] width 142 height 20
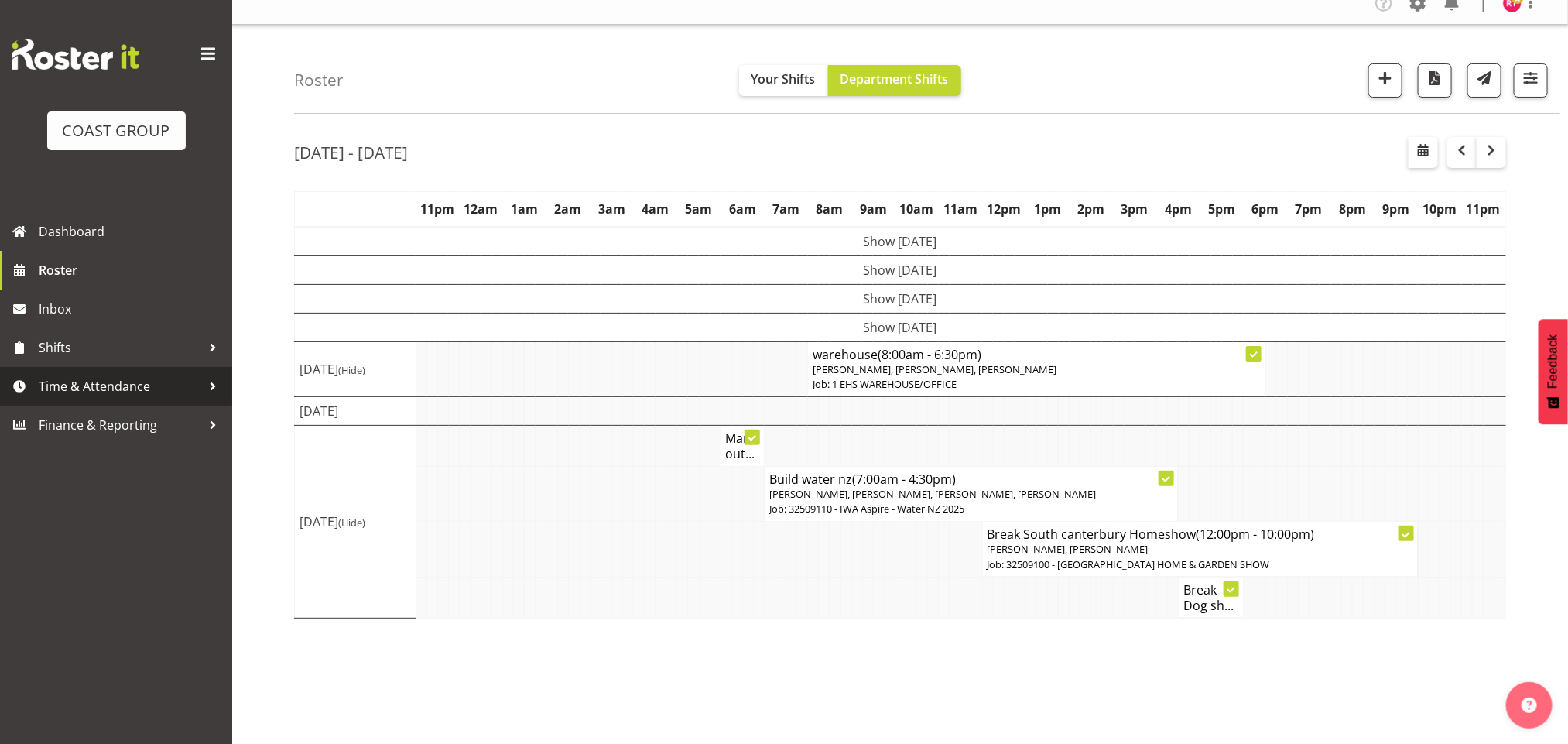
click at [126, 392] on span "Time & Attendance" at bounding box center [120, 386] width 163 height 23
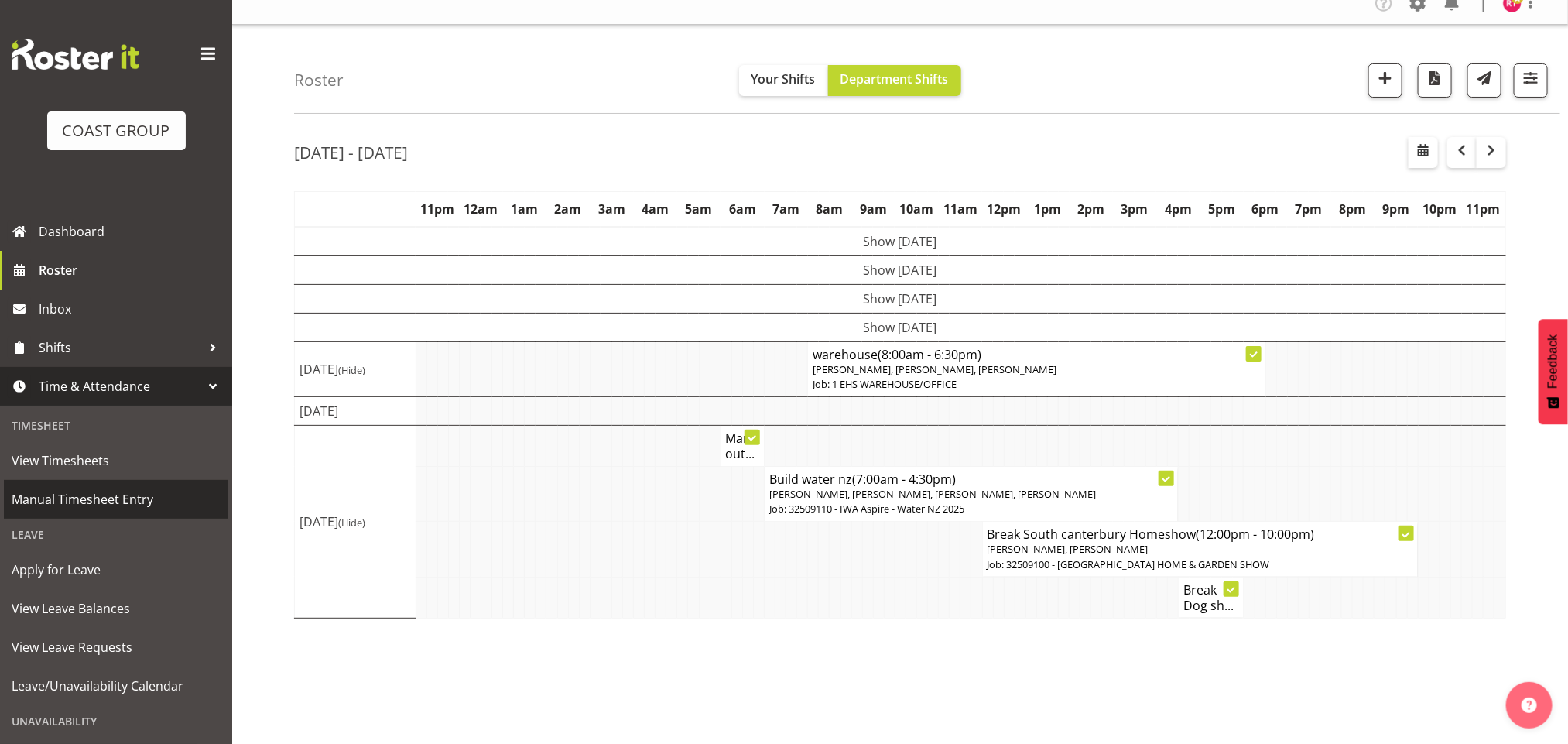
click at [144, 499] on span "Manual Timesheet Entry" at bounding box center [116, 499] width 209 height 23
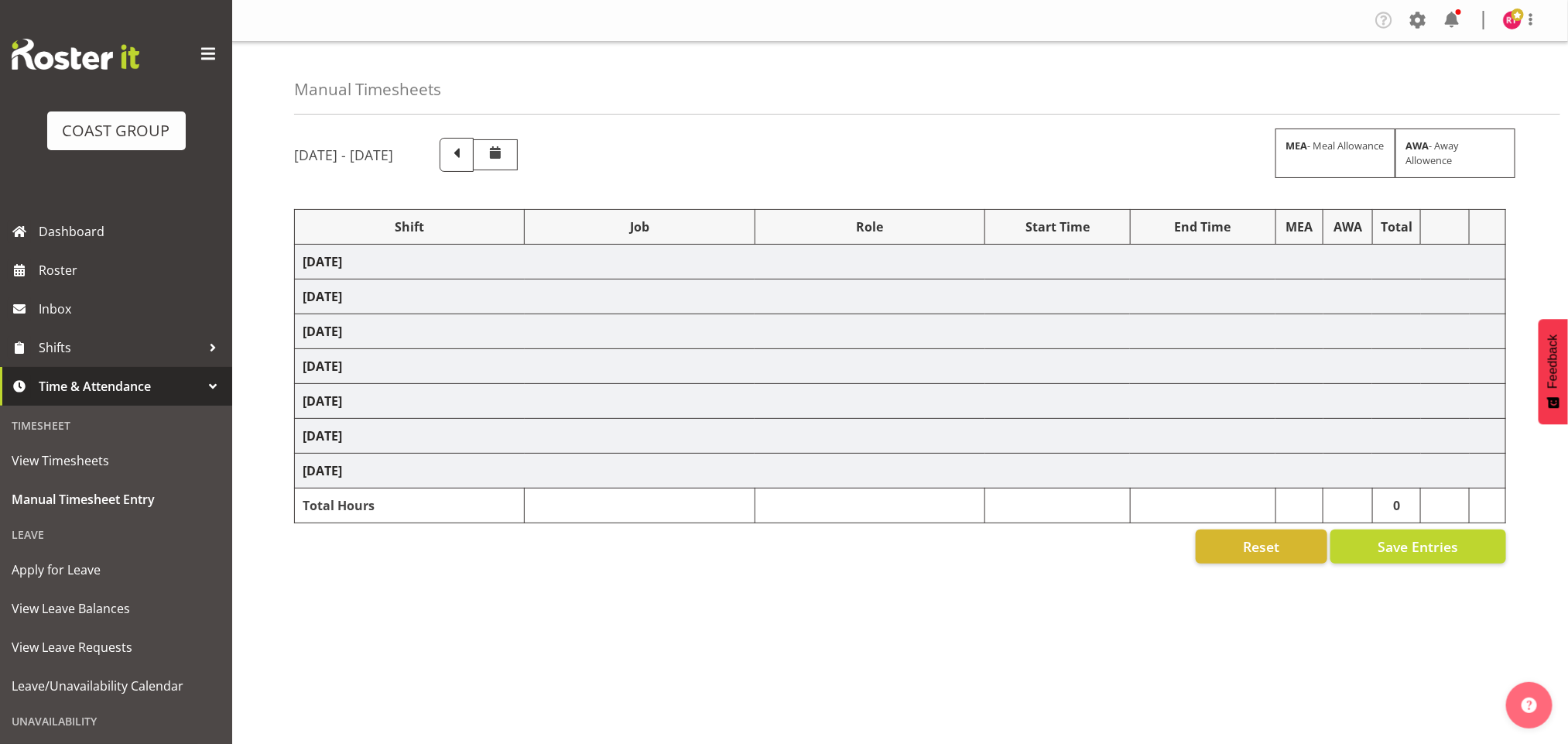
select select "82613"
select select "69"
select select "82612"
select select "10304"
select select "82616"
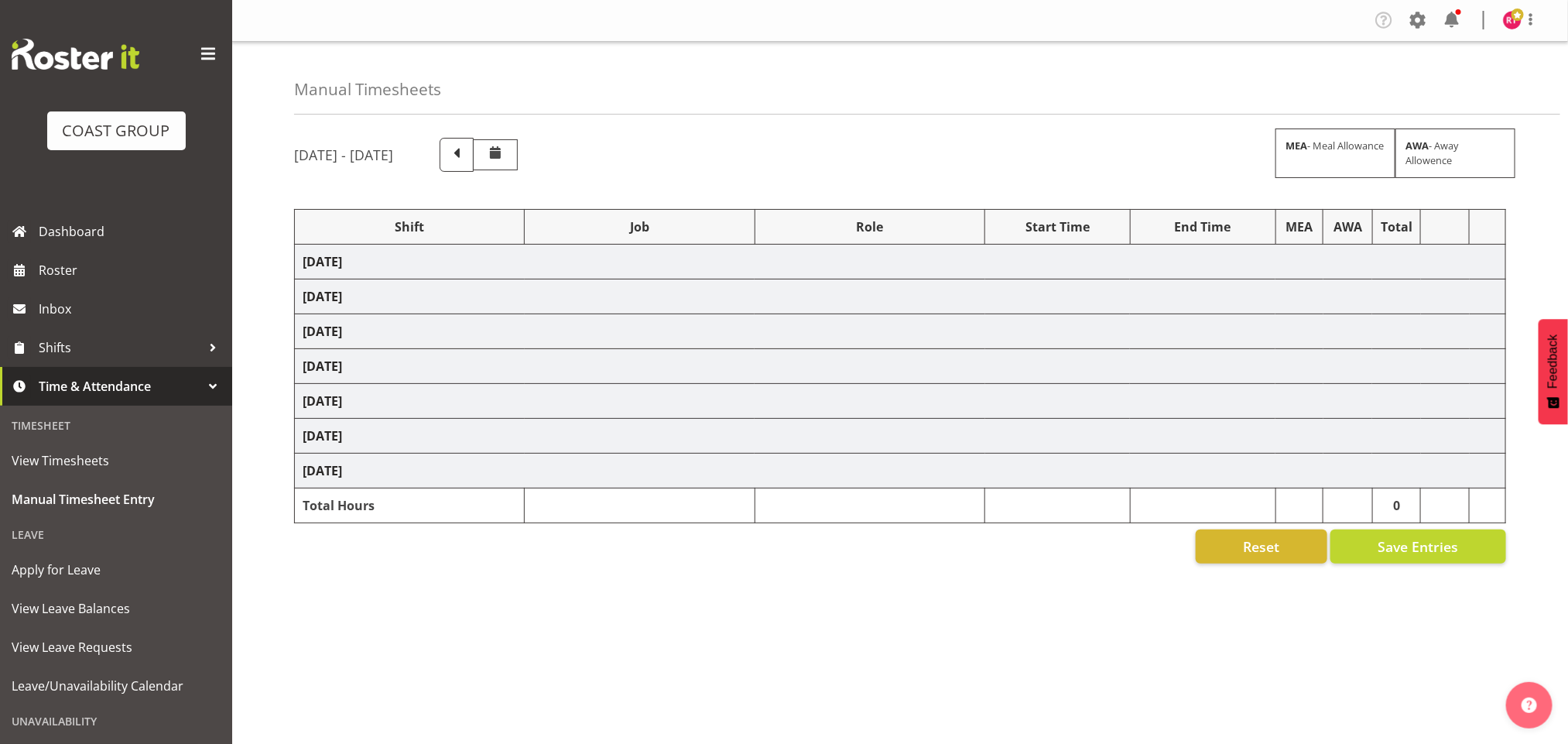
select select "69"
select select "82620"
select select "69"
select select "82624"
select select "10304"
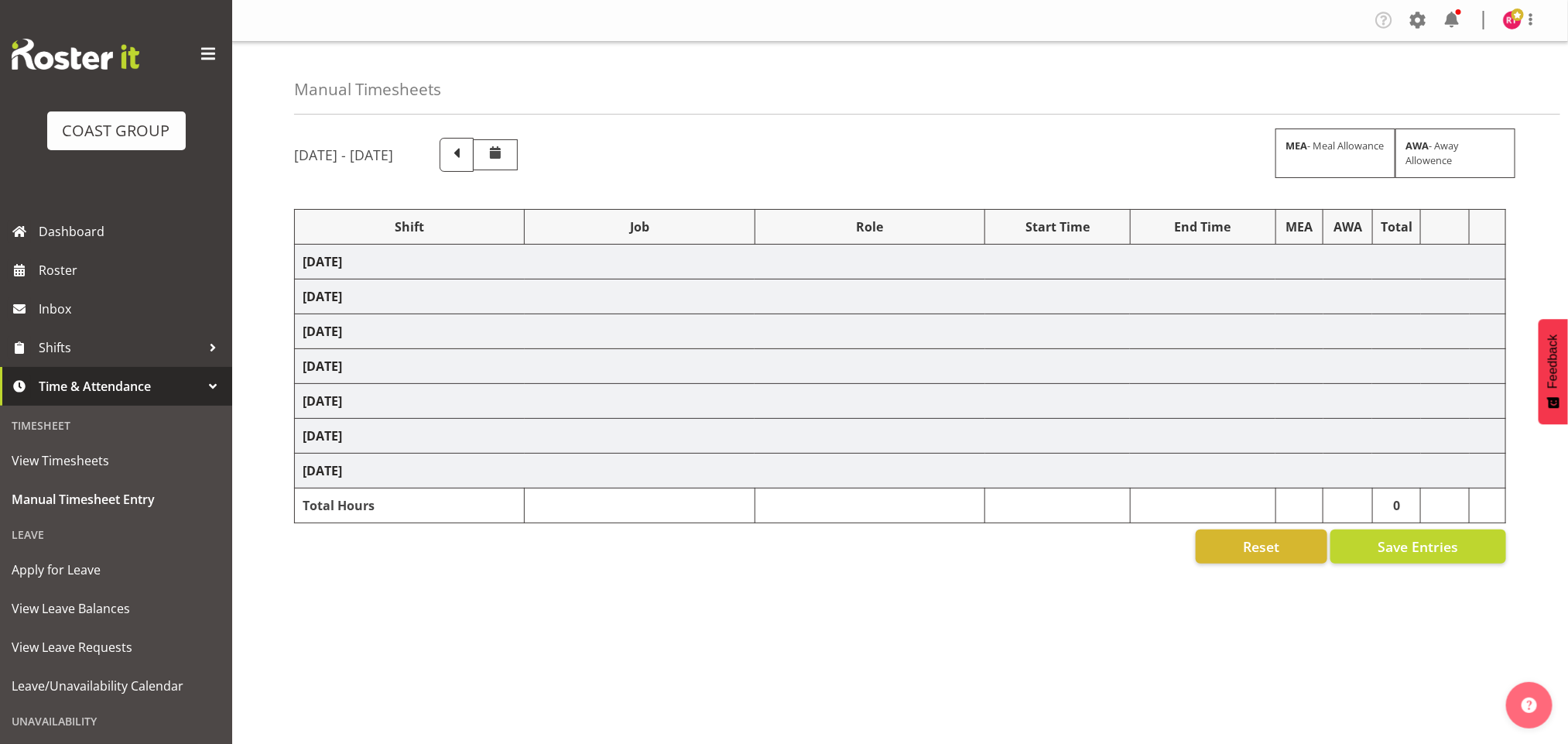
select select "82622"
select select "9028"
select select "82623"
select select "9028"
select select "82626"
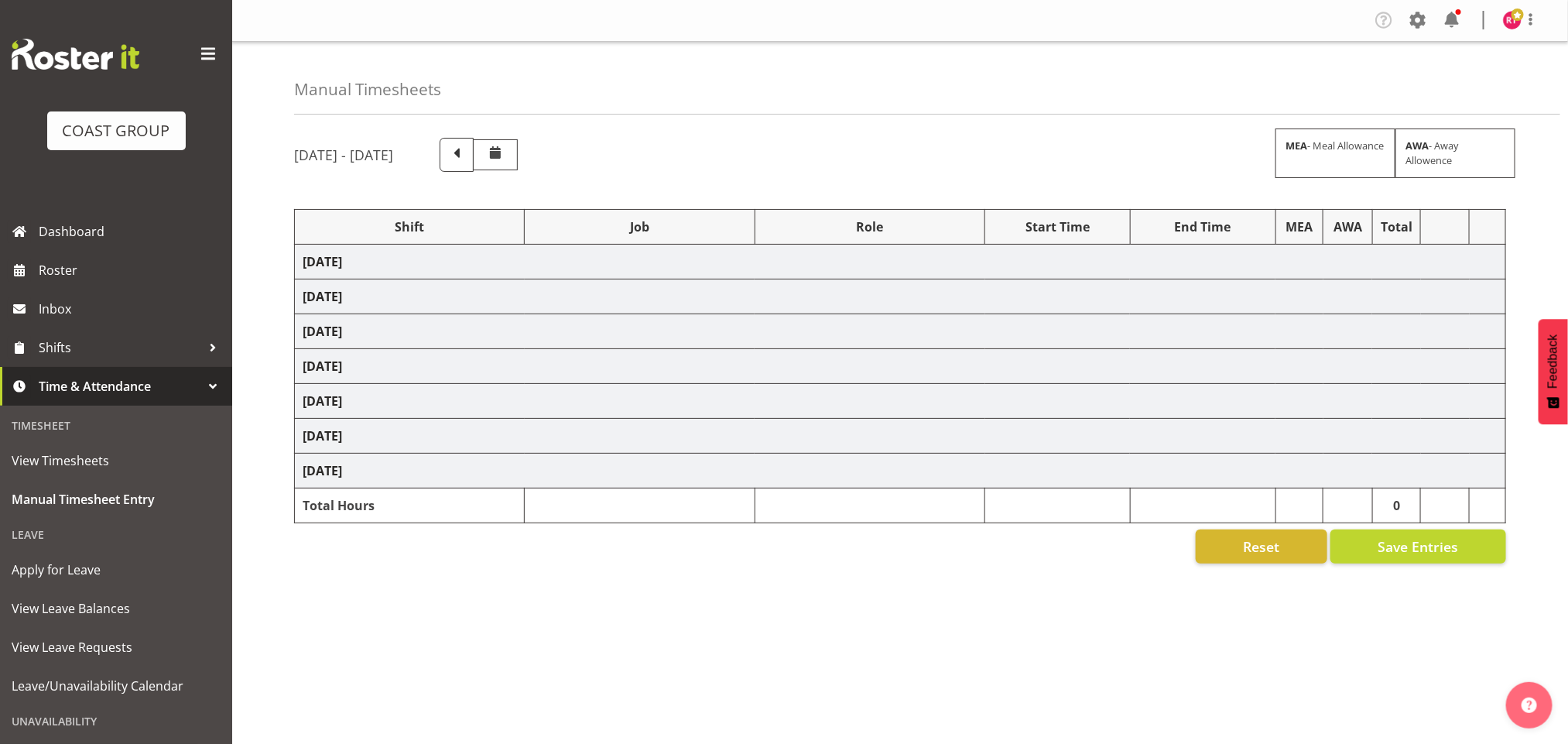
select select "9028"
select select "82627"
select select "9028"
select select "82628"
select select "69"
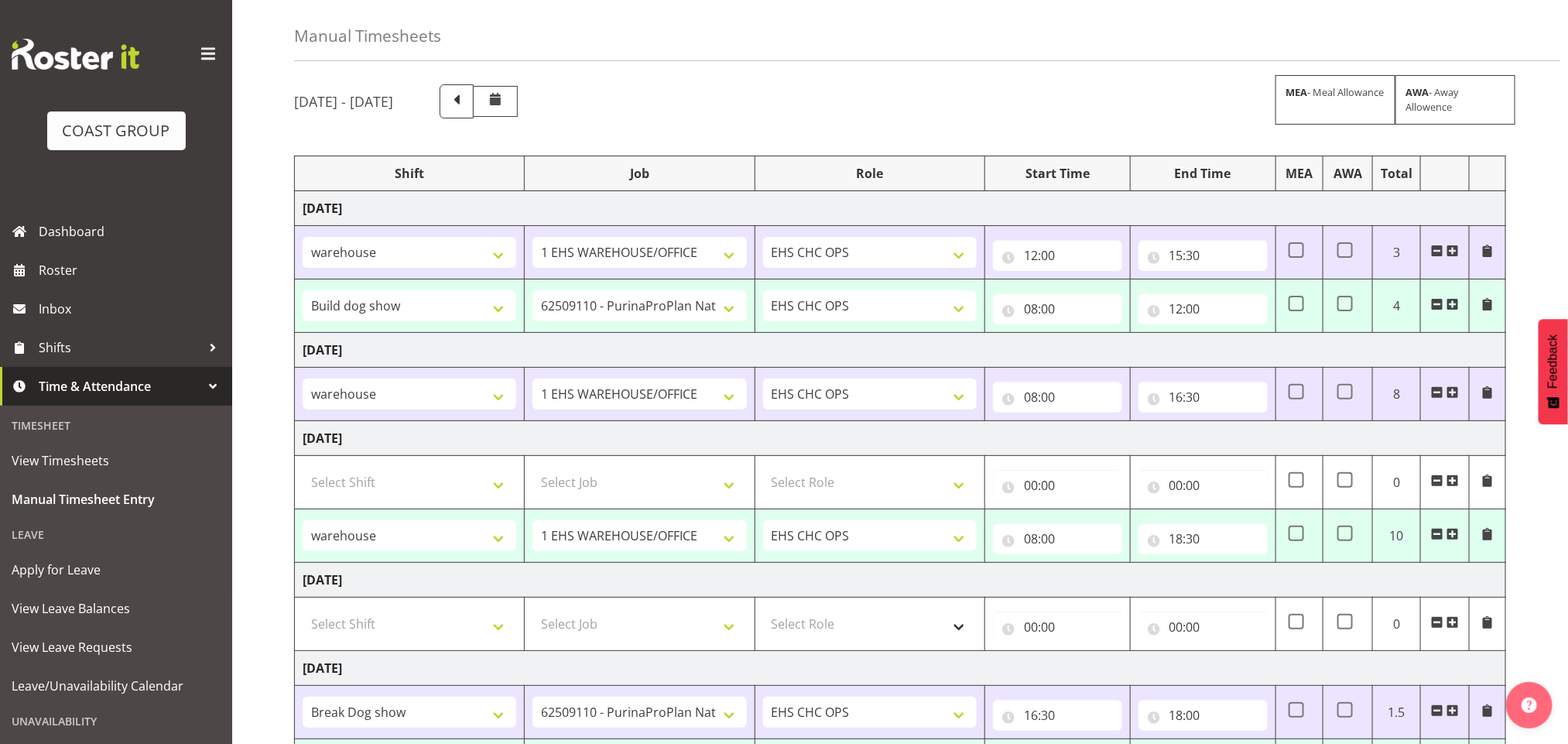
scroll to position [498, 0]
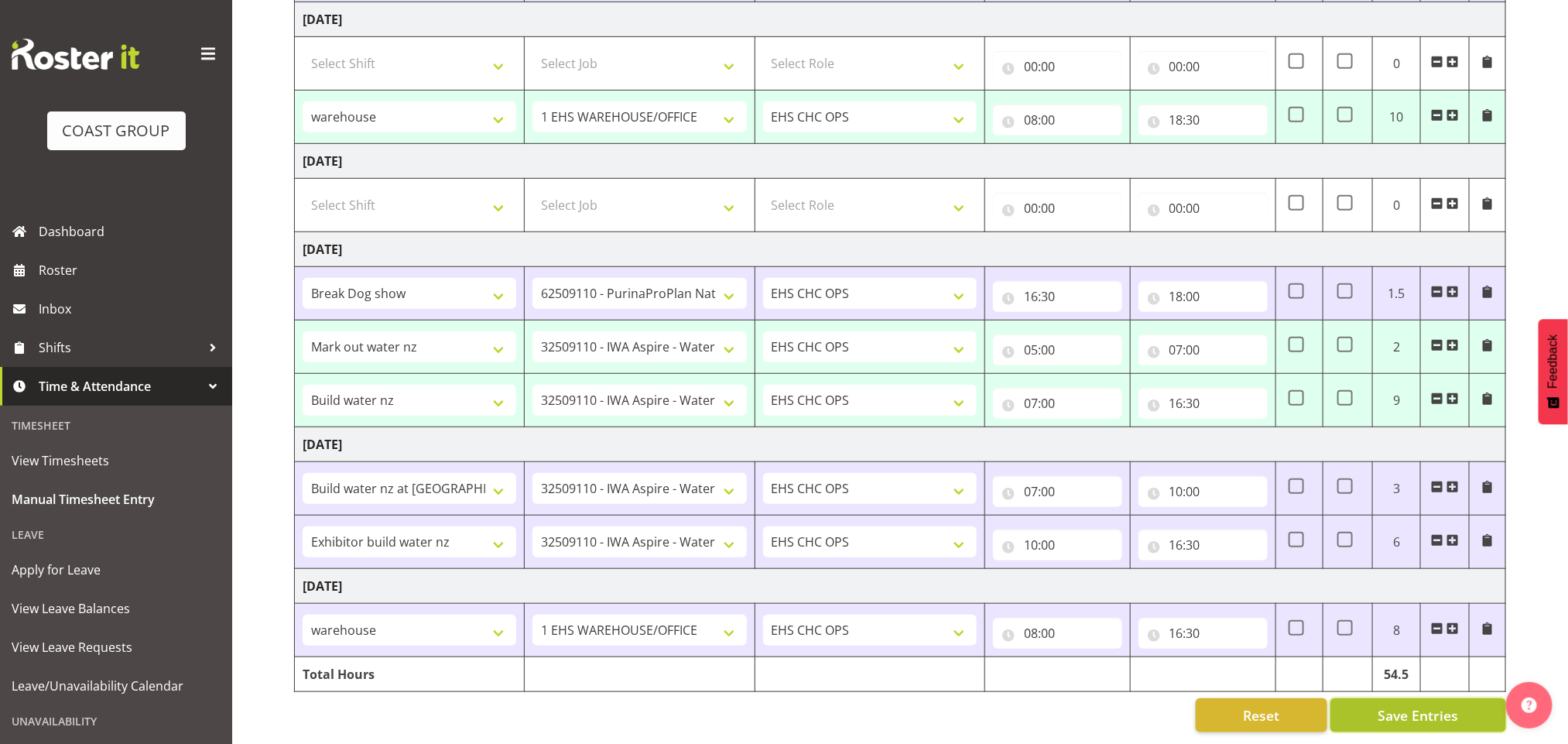
click at [1380, 705] on span "Save Entries" at bounding box center [1418, 715] width 81 height 20
select select "82620"
select select "69"
type input "08:00"
type input "18:30"
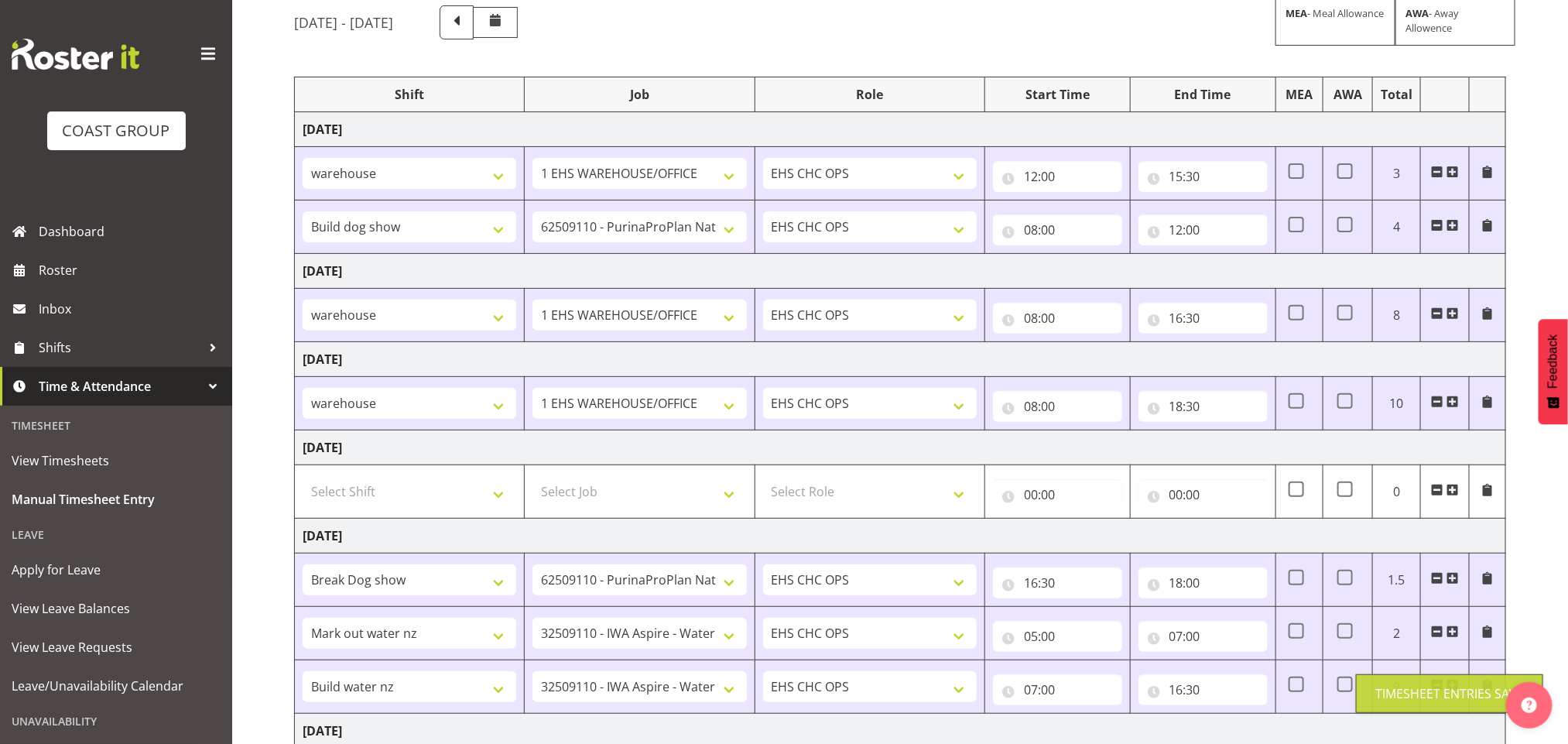
scroll to position [0, 0]
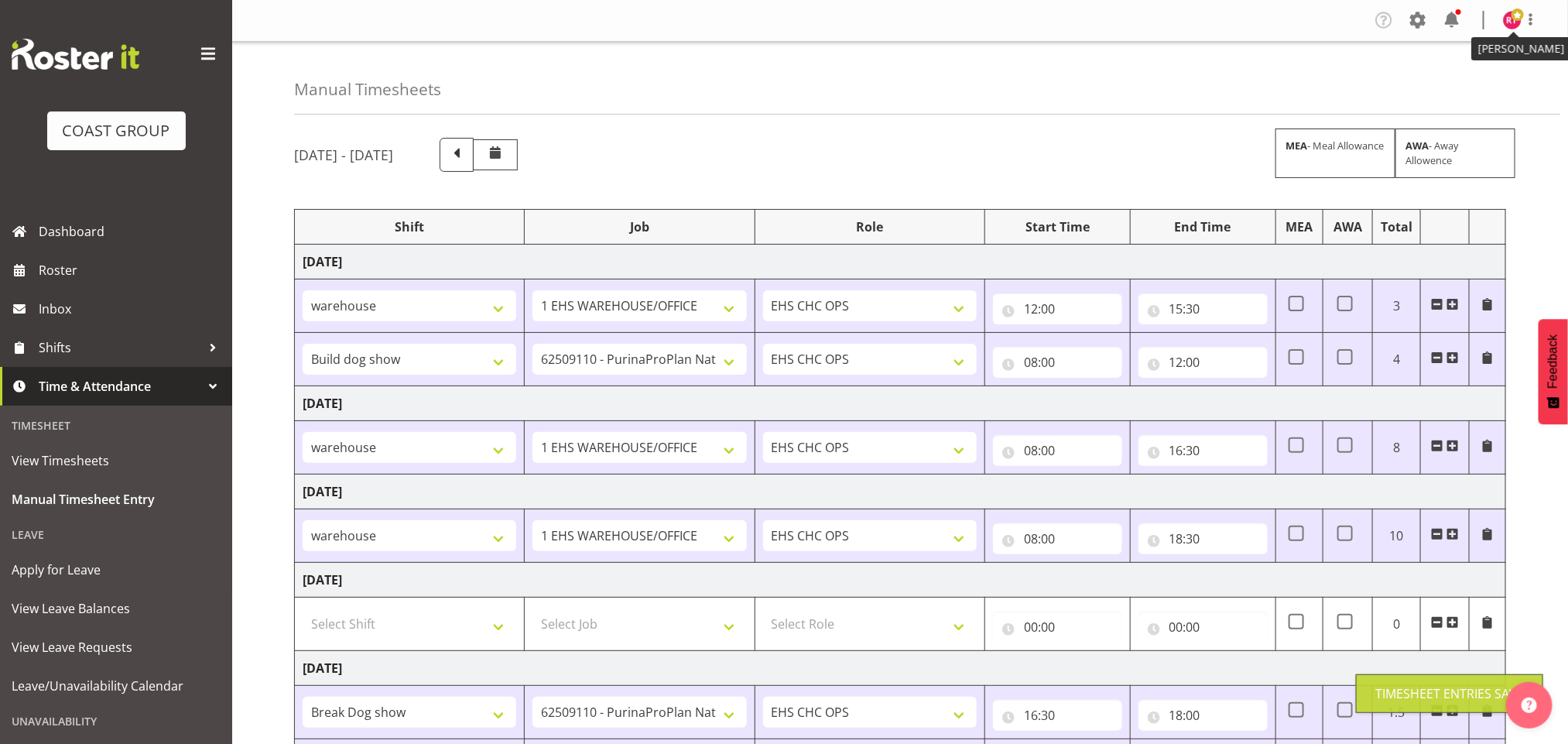
click at [1503, 24] on img at bounding box center [1513, 20] width 19 height 19
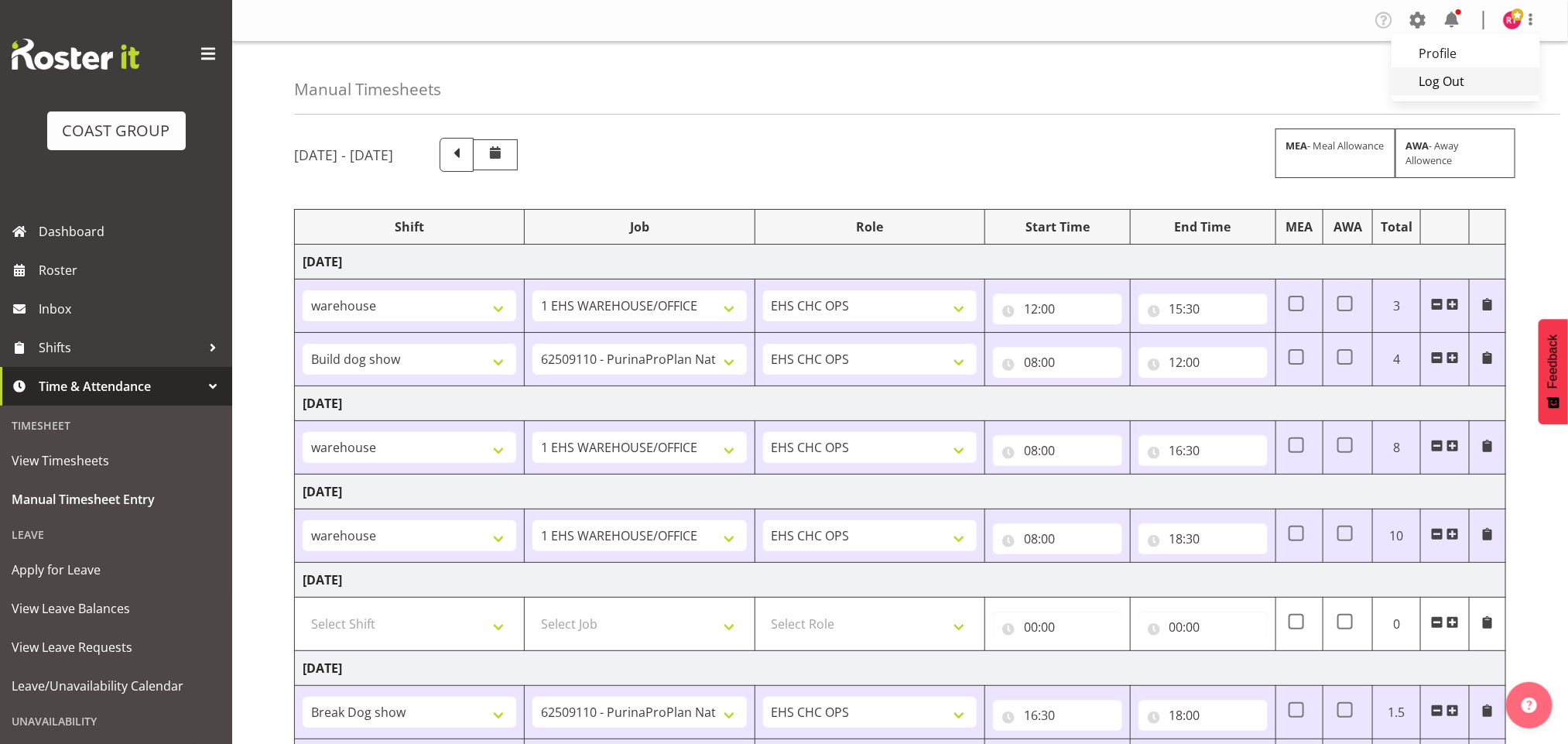
click at [1429, 74] on link "Log Out" at bounding box center [1466, 81] width 148 height 28
